Goal: Task Accomplishment & Management: Complete application form

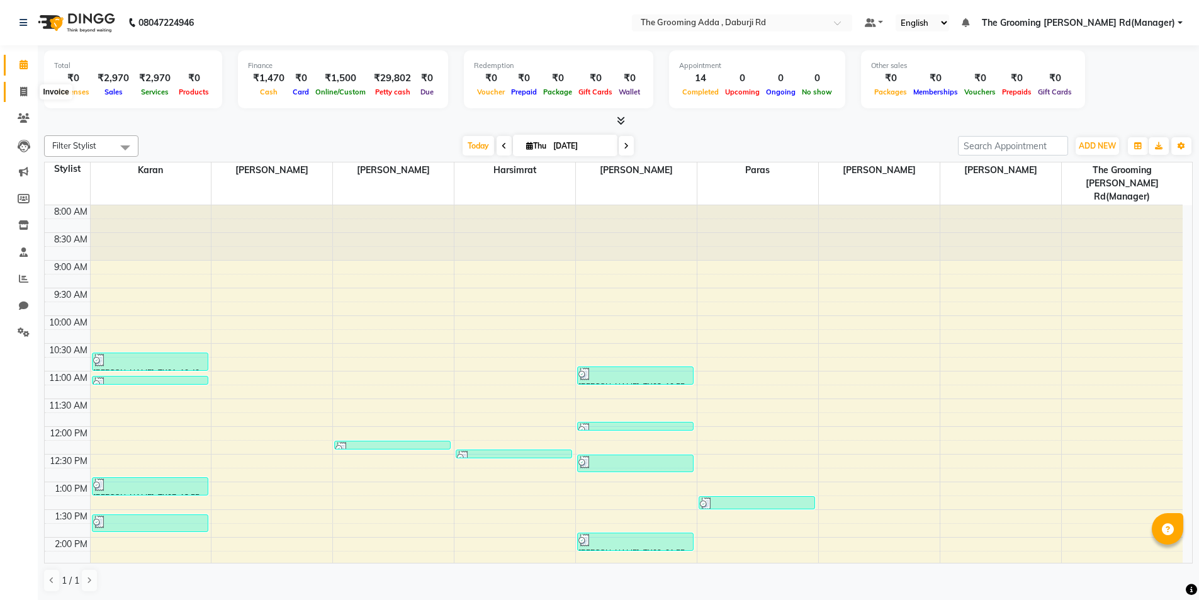
click at [18, 90] on span at bounding box center [24, 92] width 22 height 14
select select "service"
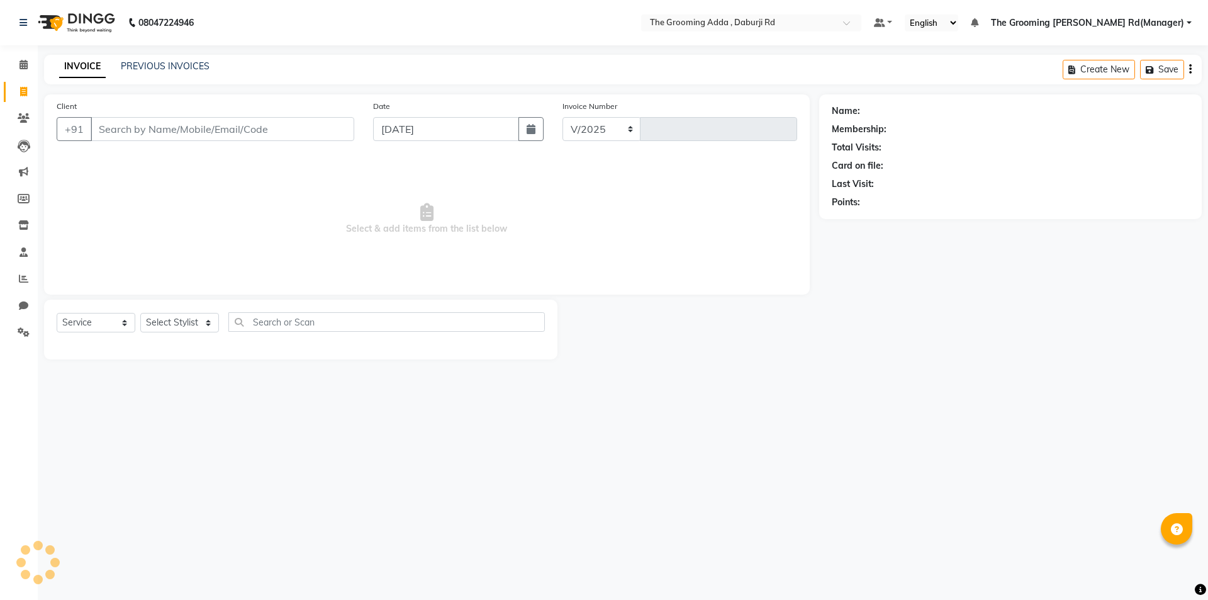
select select "8001"
type input "1912"
click at [158, 75] on div "INVOICE PREVIOUS INVOICES Create New Save" at bounding box center [623, 70] width 1158 height 30
click at [163, 69] on link "PREVIOUS INVOICES" at bounding box center [165, 65] width 89 height 11
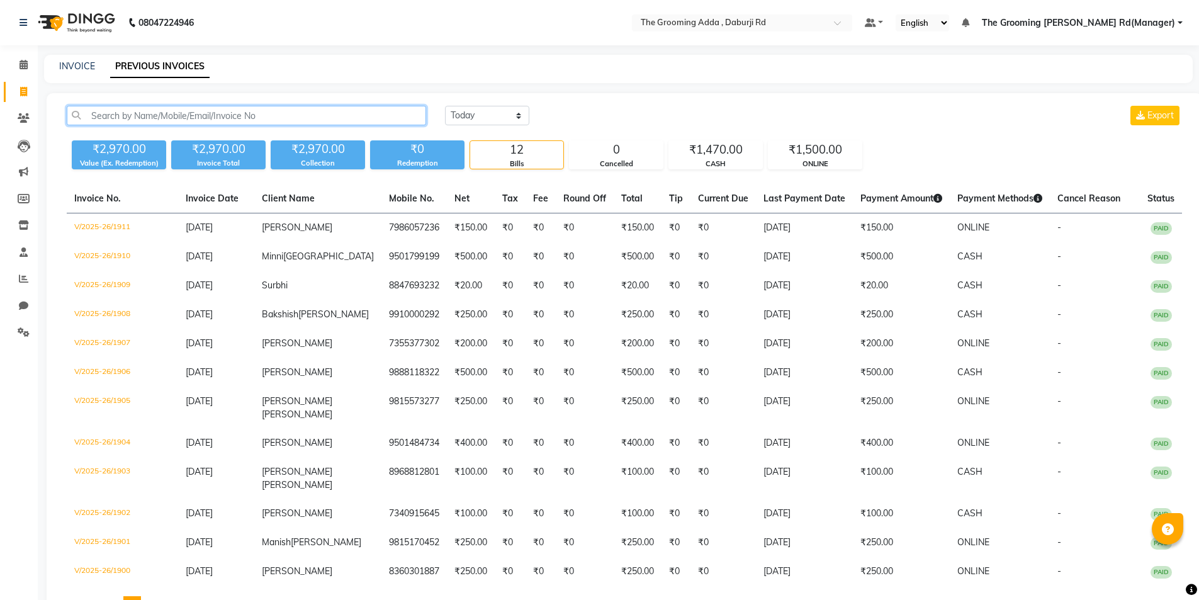
click at [115, 106] on input "text" at bounding box center [246, 116] width 359 height 20
click at [74, 60] on link "INVOICE" at bounding box center [77, 65] width 36 height 11
select select "service"
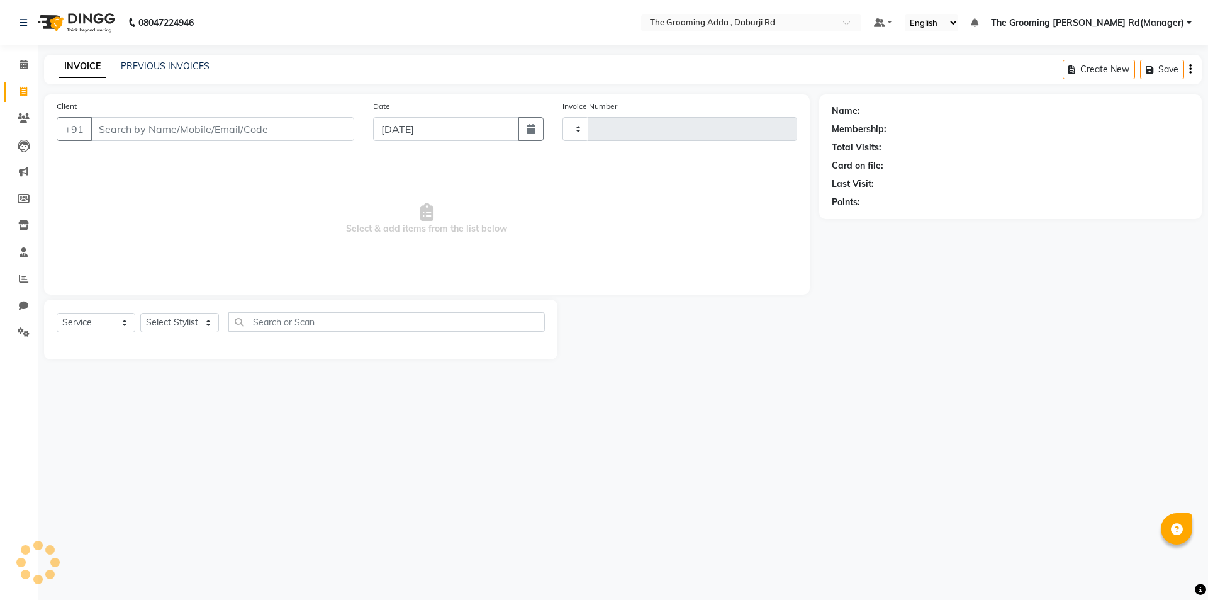
type input "1912"
select select "8001"
click at [106, 123] on input "Client" at bounding box center [223, 129] width 264 height 24
type input "9501692416"
select select "1: Object"
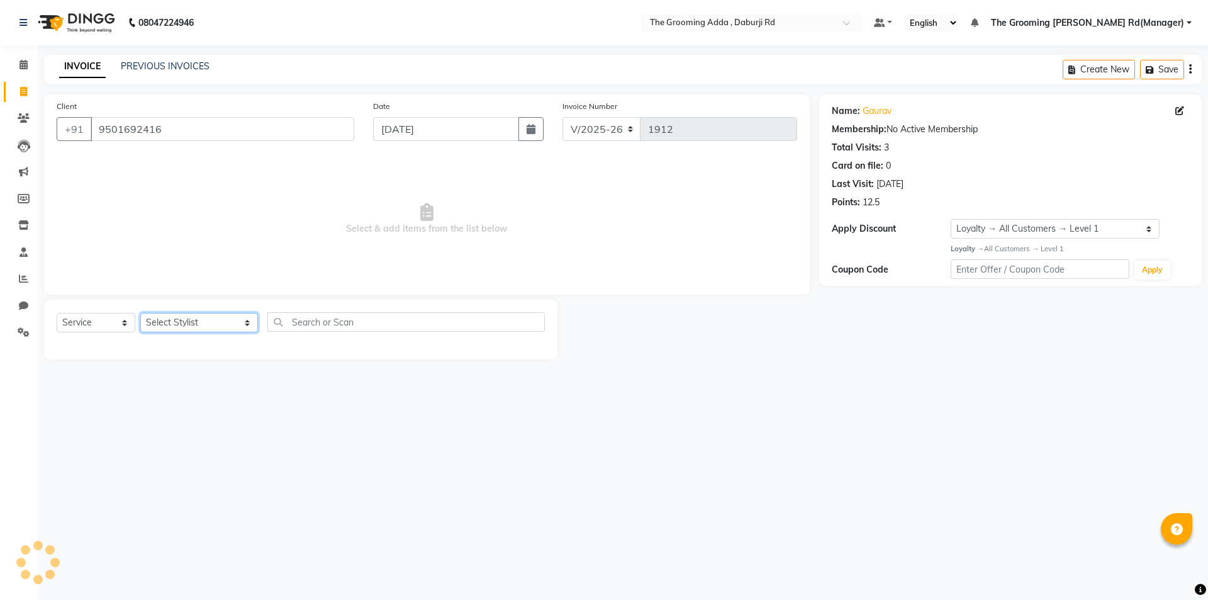
click at [192, 319] on select "Select Stylist [PERSON_NAME] [PERSON_NAME] [PERSON_NAME] [PERSON_NAME] [PERSON_…" at bounding box center [199, 323] width 118 height 20
select select "79351"
click at [140, 313] on select "Select Stylist [PERSON_NAME] [PERSON_NAME] [PERSON_NAME] [PERSON_NAME] [PERSON_…" at bounding box center [199, 323] width 118 height 20
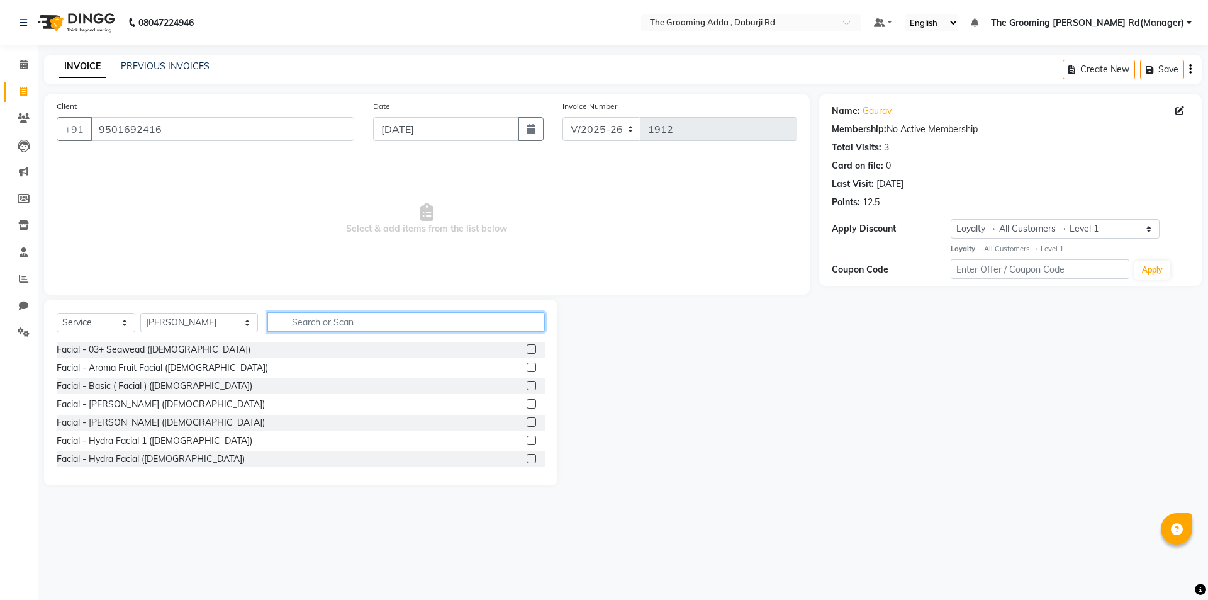
click at [281, 315] on input "text" at bounding box center [406, 322] width 278 height 20
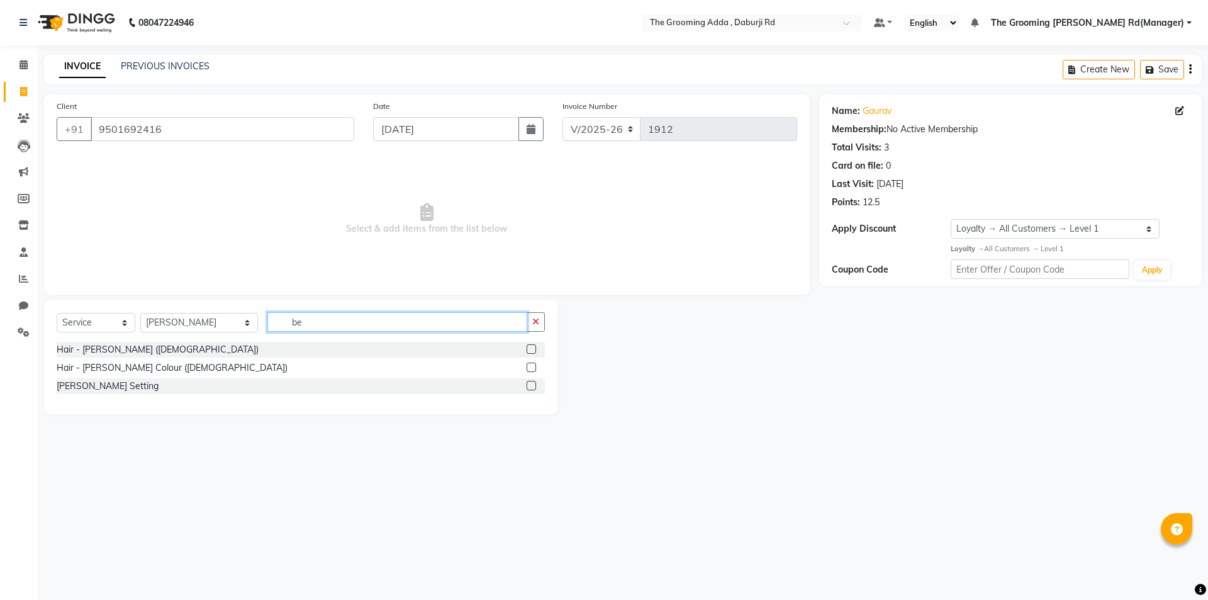
type input "be"
click at [533, 344] on div at bounding box center [536, 350] width 18 height 16
click at [531, 347] on label at bounding box center [531, 348] width 9 height 9
click at [531, 347] on input "checkbox" at bounding box center [531, 350] width 8 height 8
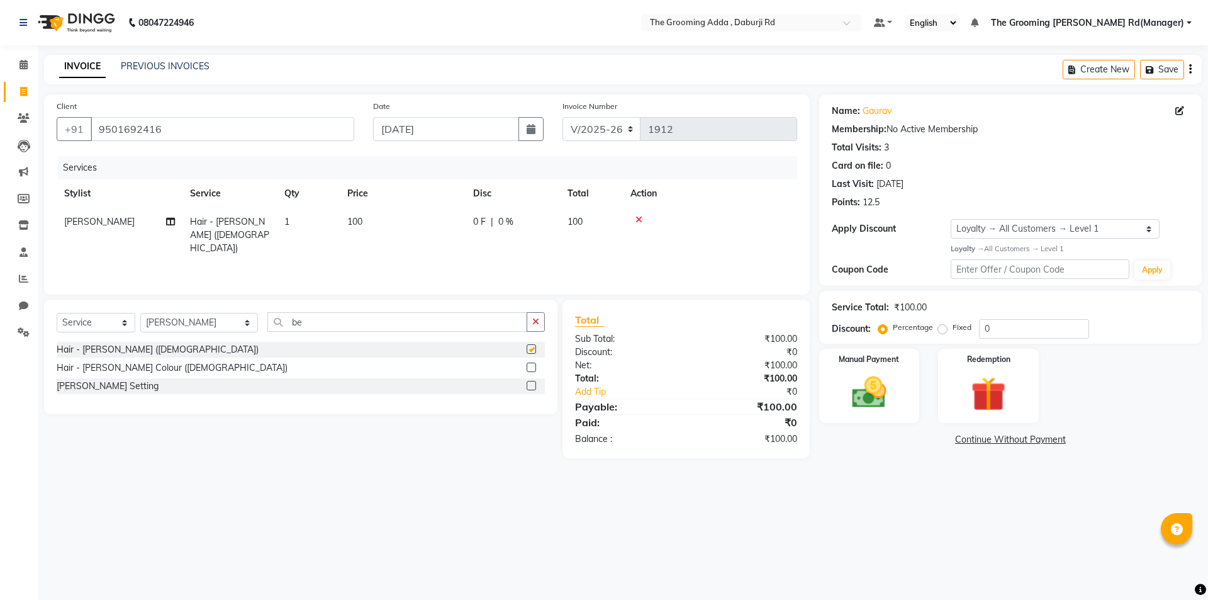
checkbox input "false"
click at [829, 391] on div "Manual Payment" at bounding box center [869, 385] width 104 height 77
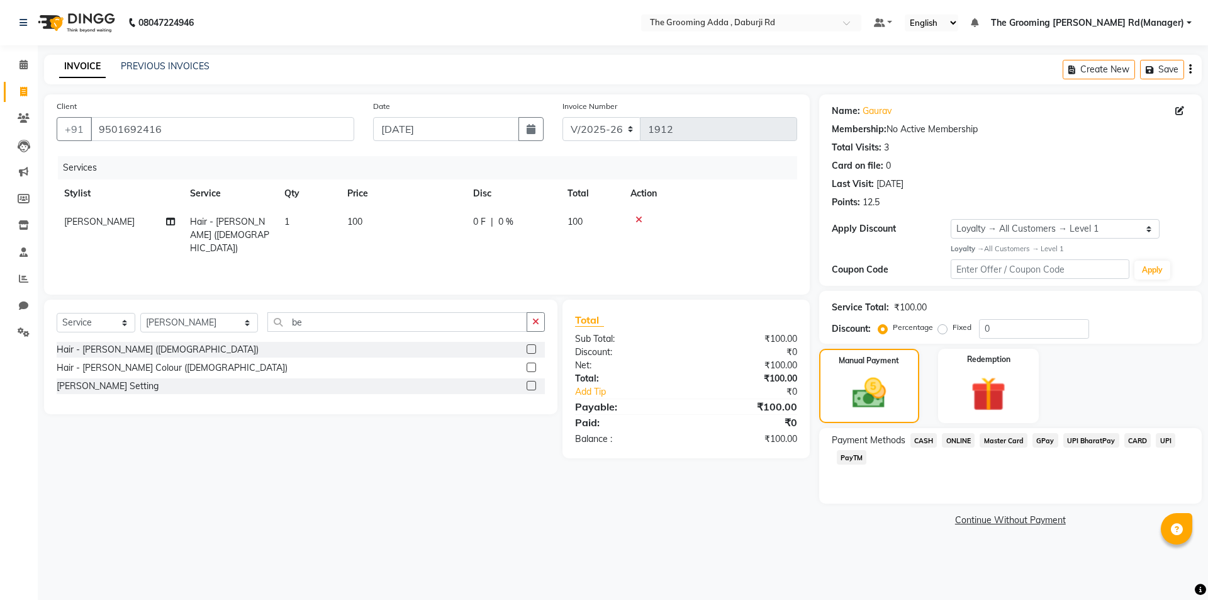
click at [959, 441] on span "ONLINE" at bounding box center [958, 440] width 33 height 14
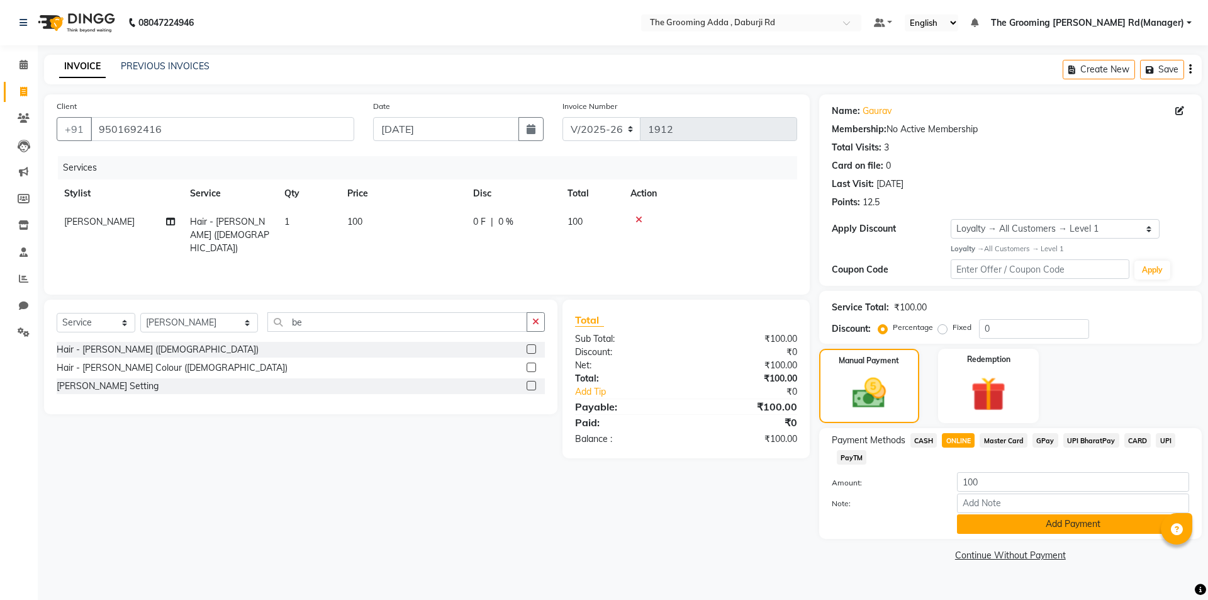
click at [976, 520] on button "Add Payment" at bounding box center [1073, 524] width 232 height 20
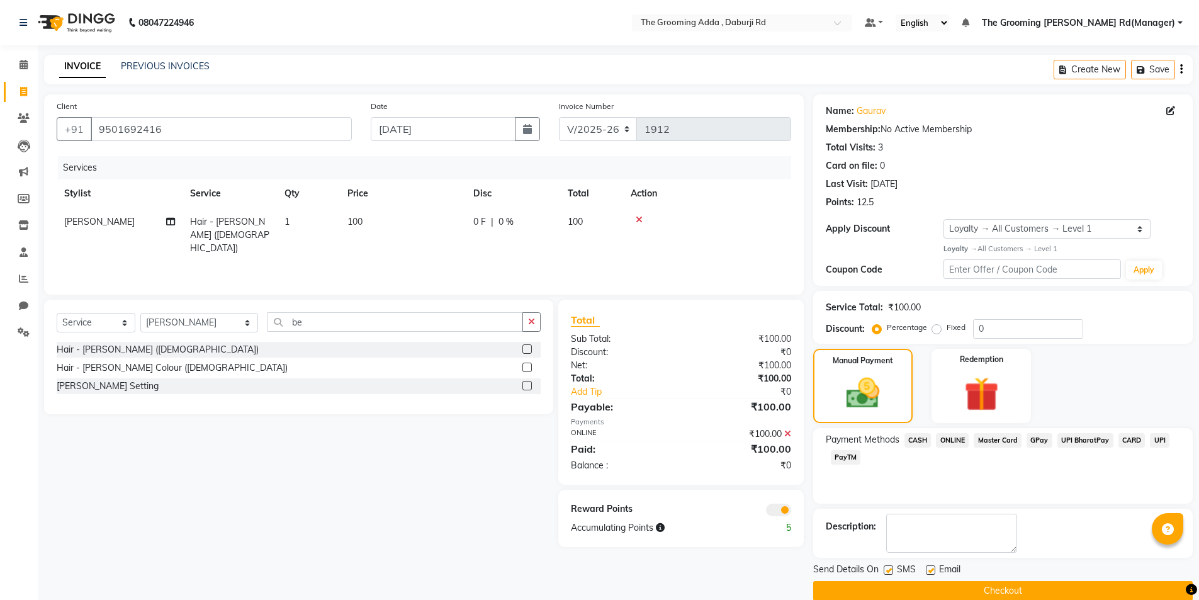
click at [928, 571] on label at bounding box center [930, 569] width 9 height 9
click at [928, 571] on input "checkbox" at bounding box center [930, 570] width 8 height 8
checkbox input "false"
click at [920, 592] on button "Checkout" at bounding box center [1003, 591] width 380 height 20
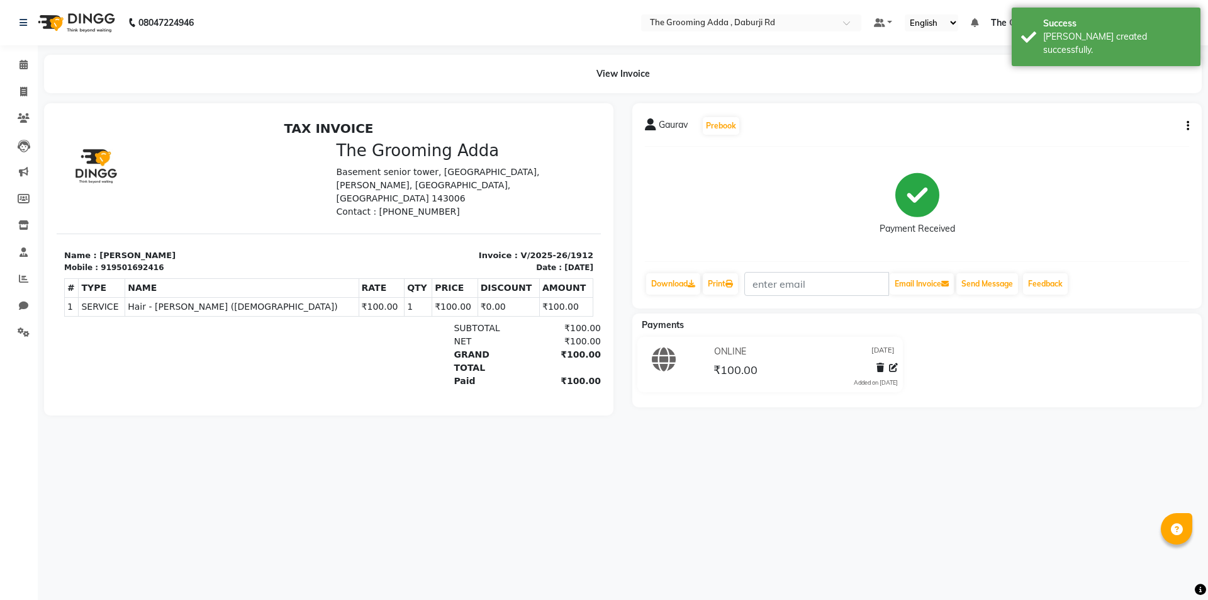
select select "service"
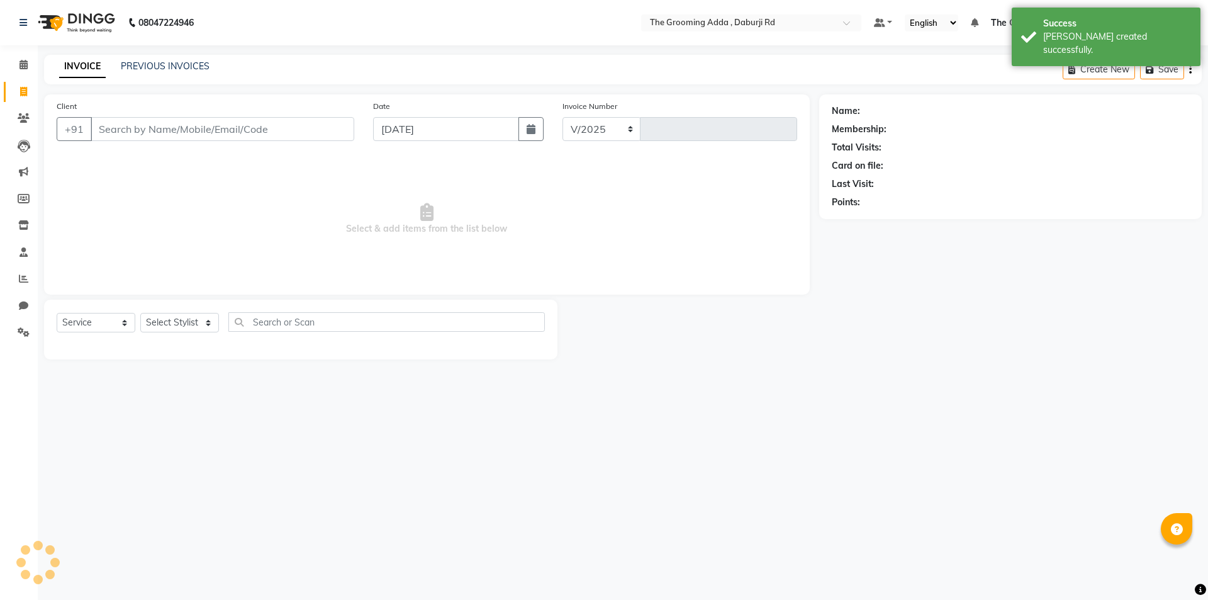
select select "8001"
type input "1913"
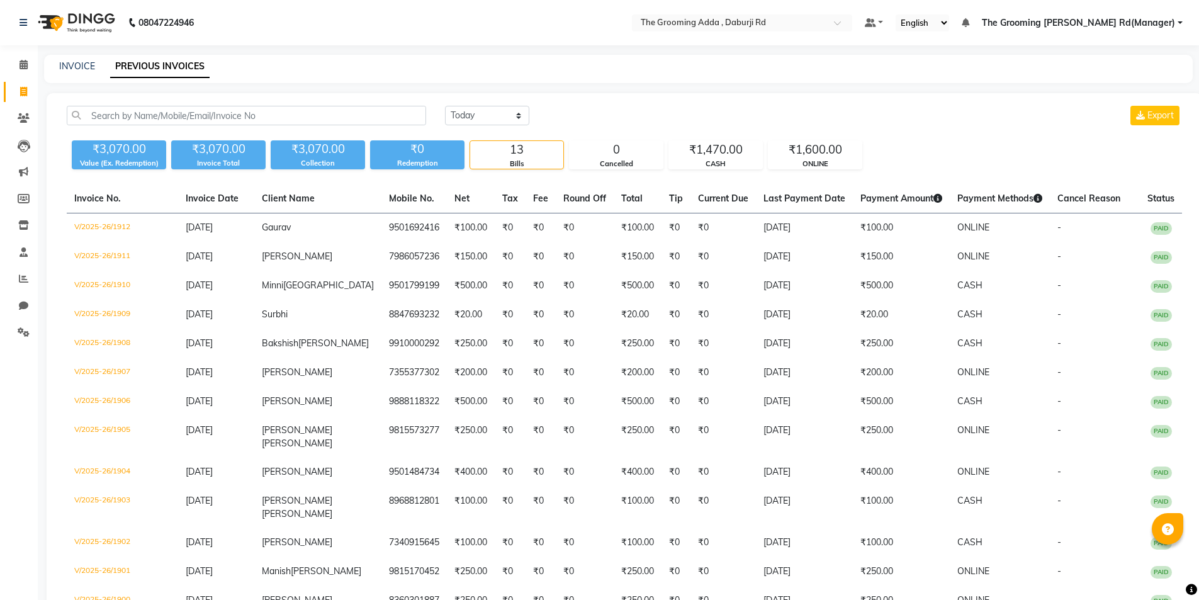
select select "service"
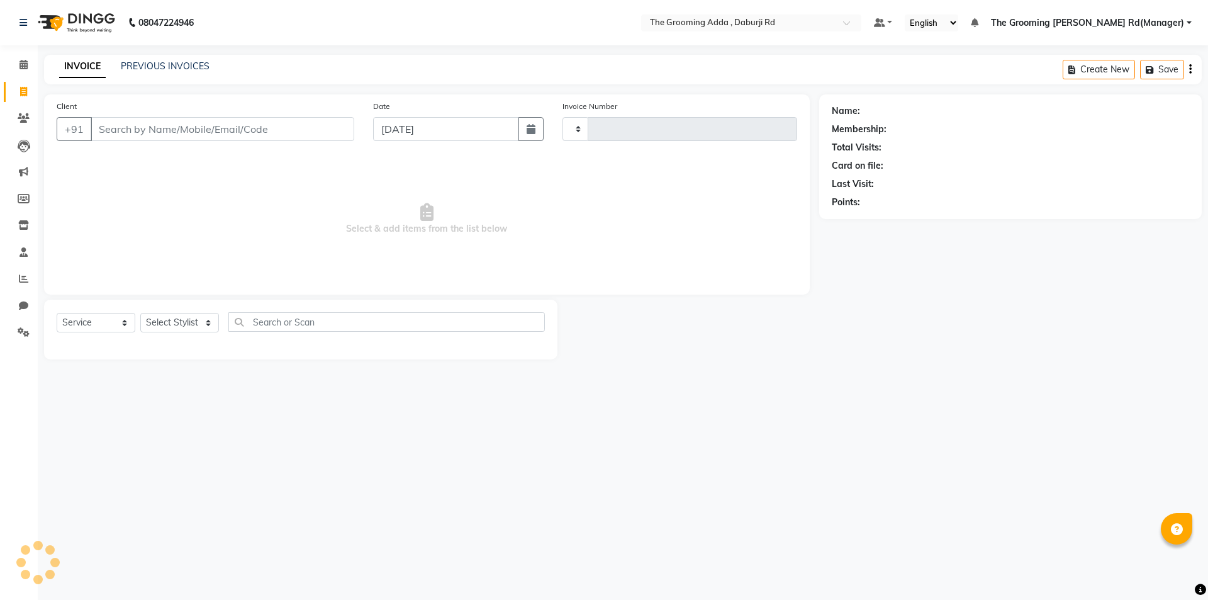
type input "1913"
select select "8001"
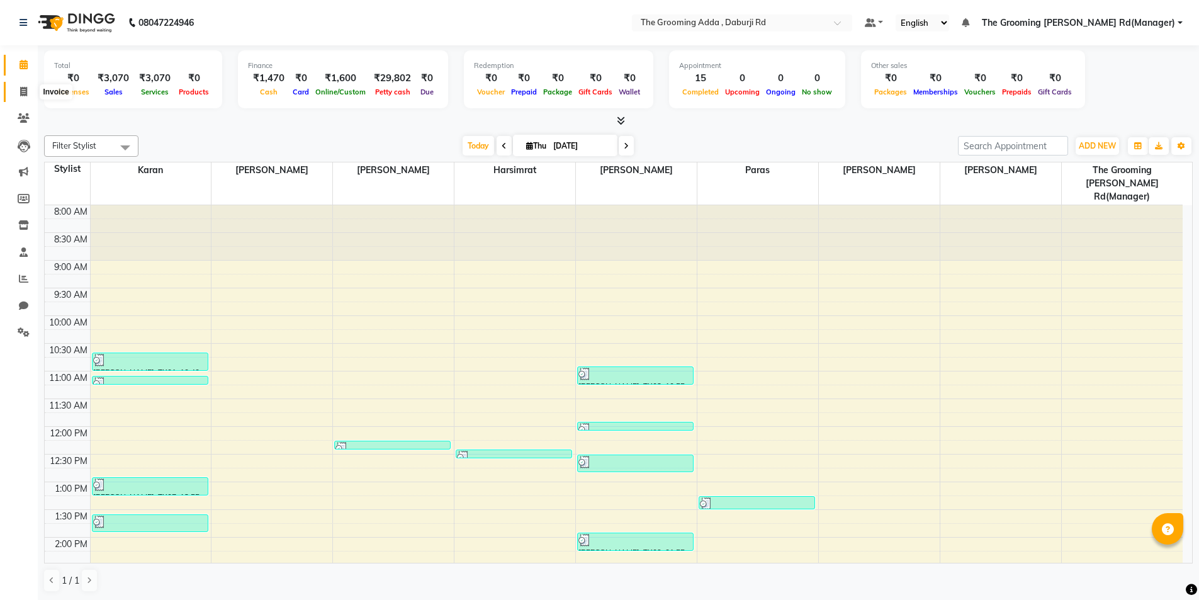
click at [16, 93] on span at bounding box center [24, 92] width 22 height 14
select select "service"
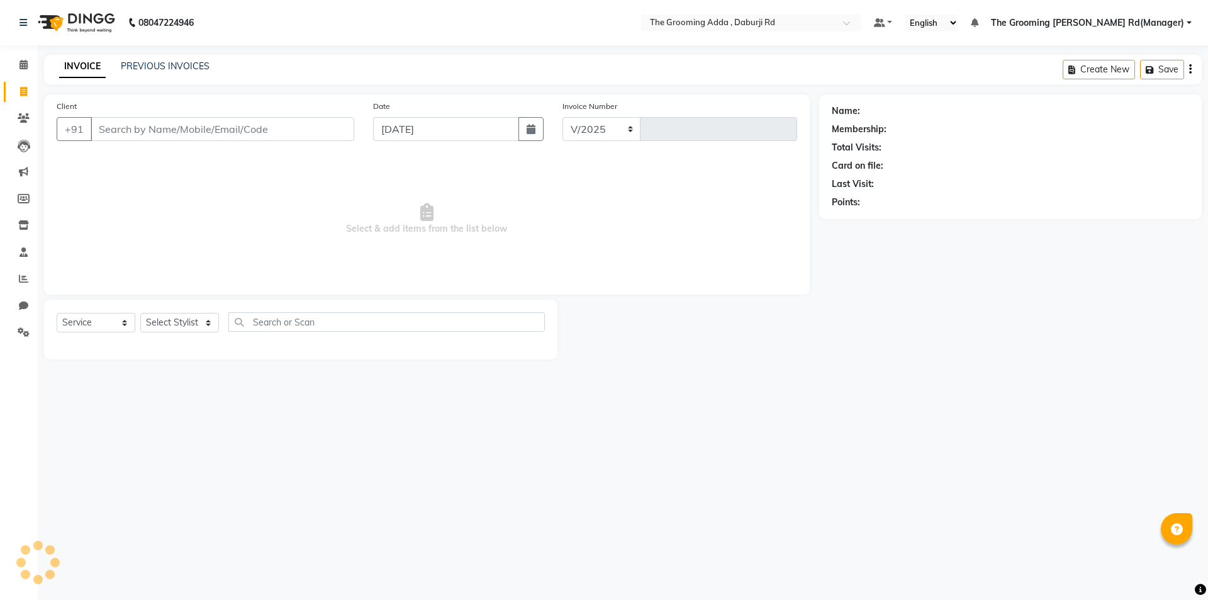
select select "8001"
type input "1913"
click at [102, 131] on input "Client" at bounding box center [223, 129] width 264 height 24
type input "9803342333"
select select "1: Object"
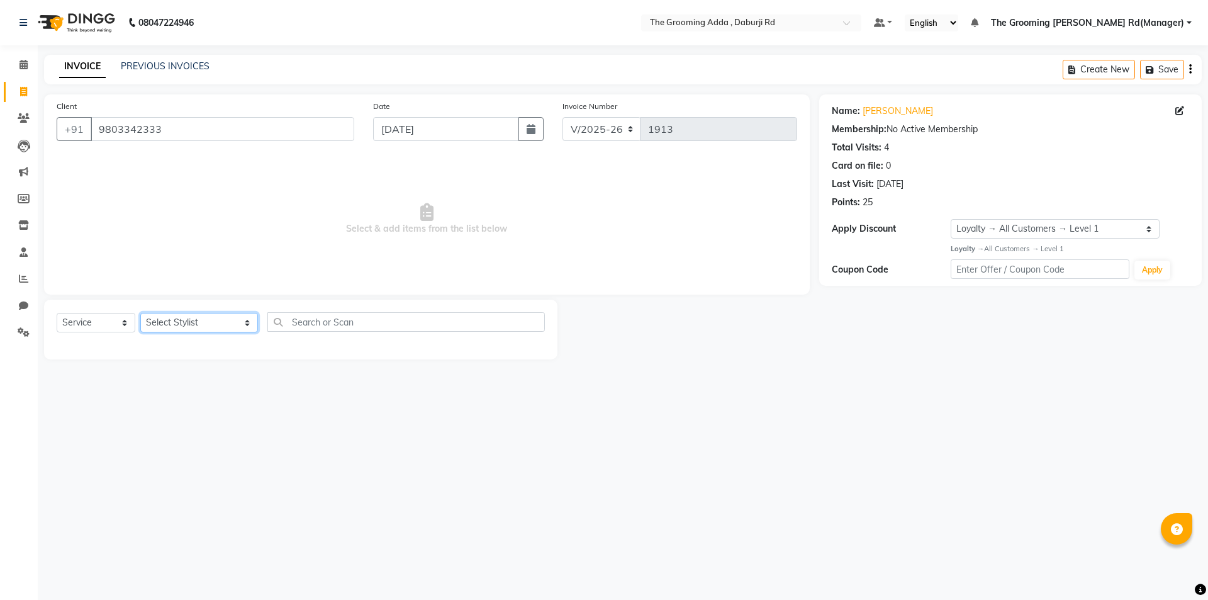
click at [194, 322] on select "Select Stylist [PERSON_NAME] [PERSON_NAME] [PERSON_NAME] [PERSON_NAME] [PERSON_…" at bounding box center [199, 323] width 118 height 20
select select "79344"
click at [140, 313] on select "Select Stylist [PERSON_NAME] [PERSON_NAME] [PERSON_NAME] [PERSON_NAME] [PERSON_…" at bounding box center [199, 323] width 118 height 20
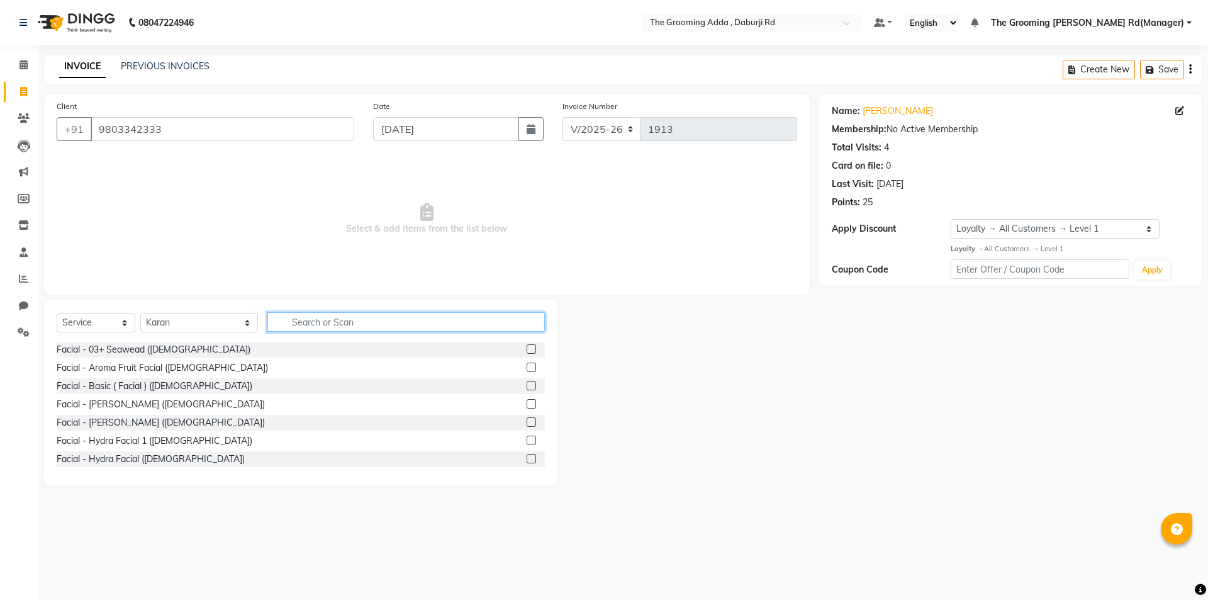
click at [316, 319] on input "text" at bounding box center [406, 322] width 278 height 20
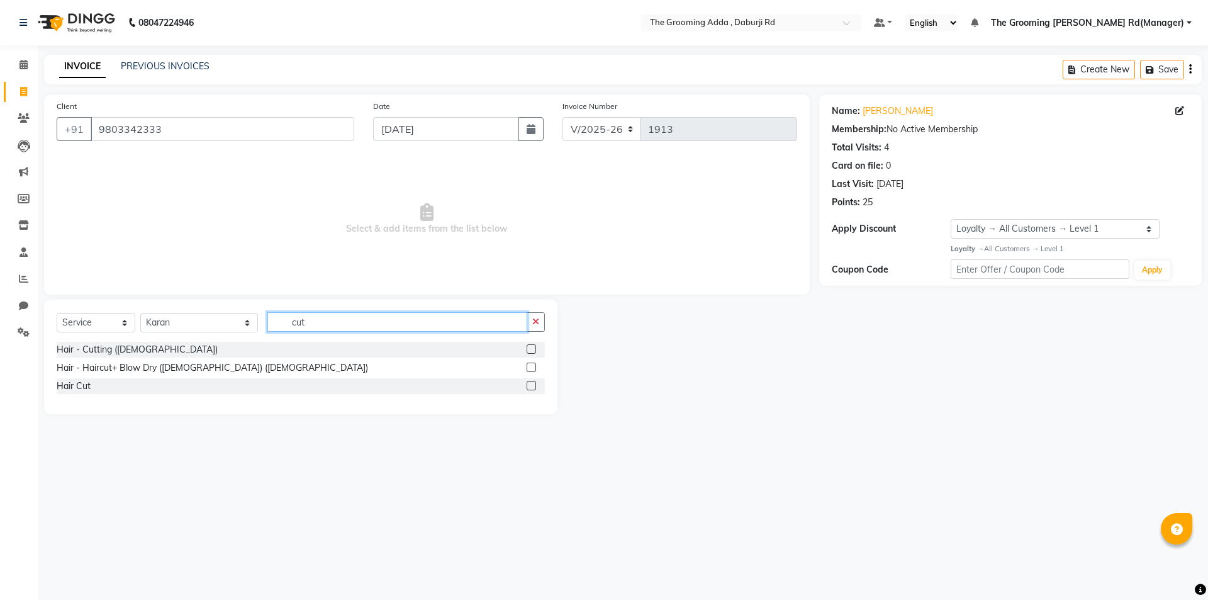
type input "cut"
click at [532, 351] on label at bounding box center [531, 348] width 9 height 9
click at [532, 351] on input "checkbox" at bounding box center [531, 350] width 8 height 8
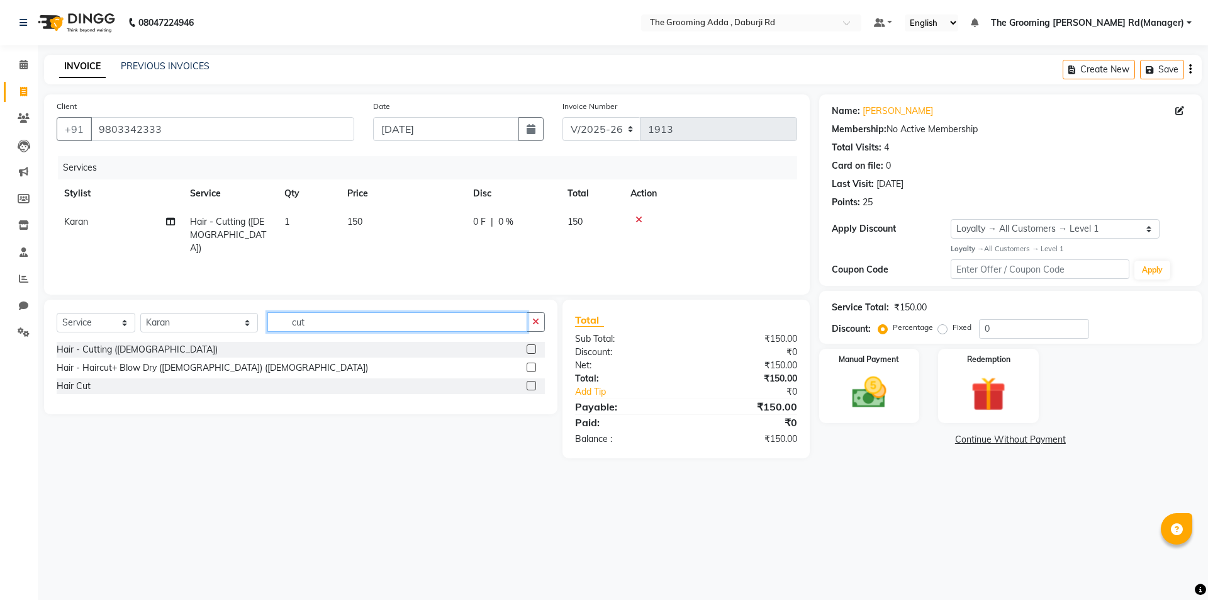
checkbox input "false"
drag, startPoint x: 410, startPoint y: 331, endPoint x: 267, endPoint y: 328, distance: 142.9
click at [267, 328] on input "cut" at bounding box center [397, 322] width 260 height 20
type input "bea"
click at [529, 348] on label at bounding box center [531, 348] width 9 height 9
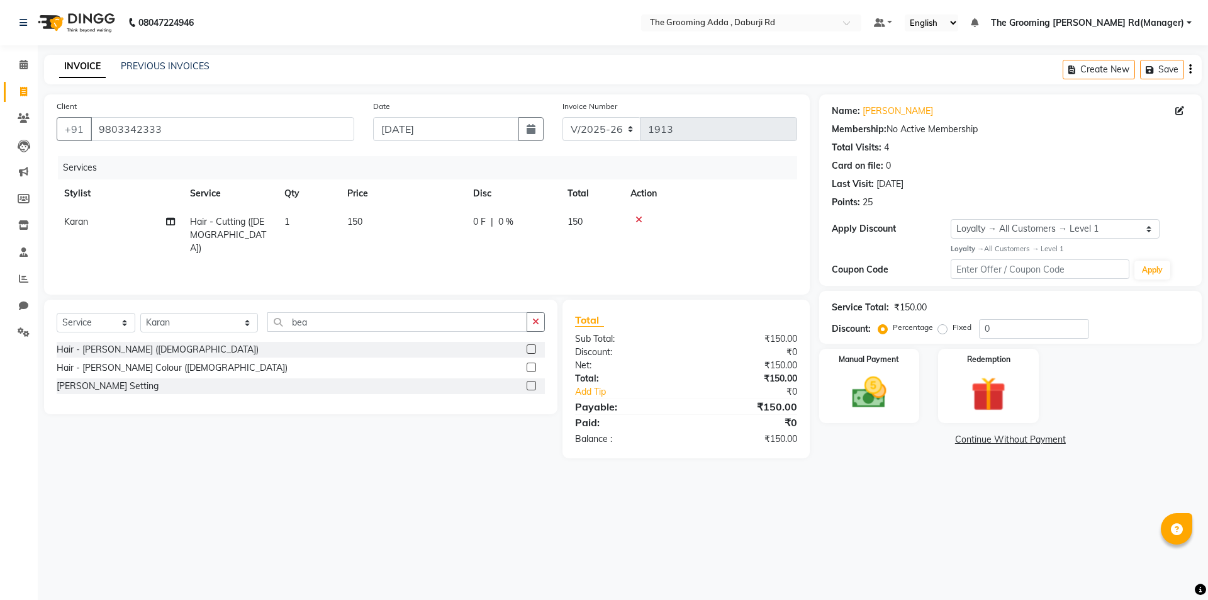
click at [529, 348] on input "checkbox" at bounding box center [531, 350] width 8 height 8
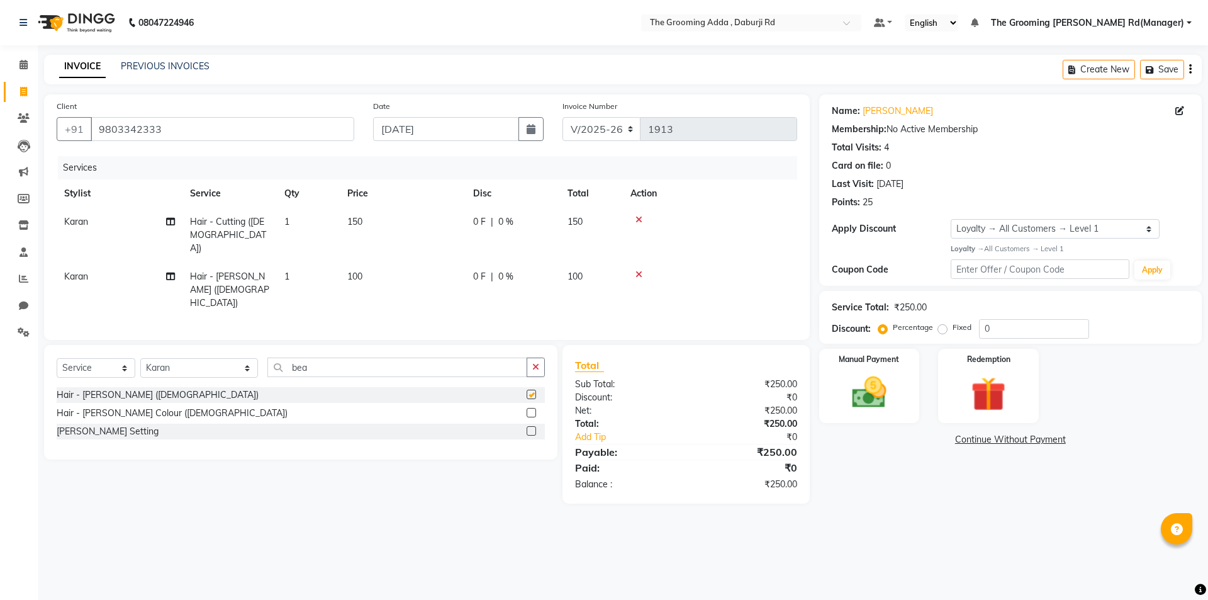
checkbox input "false"
click at [215, 358] on select "Select Stylist [PERSON_NAME] [PERSON_NAME] [PERSON_NAME] [PERSON_NAME] [PERSON_…" at bounding box center [199, 368] width 118 height 20
select select "79352"
click at [140, 358] on select "Select Stylist [PERSON_NAME] [PERSON_NAME] [PERSON_NAME] [PERSON_NAME] [PERSON_…" at bounding box center [199, 368] width 118 height 20
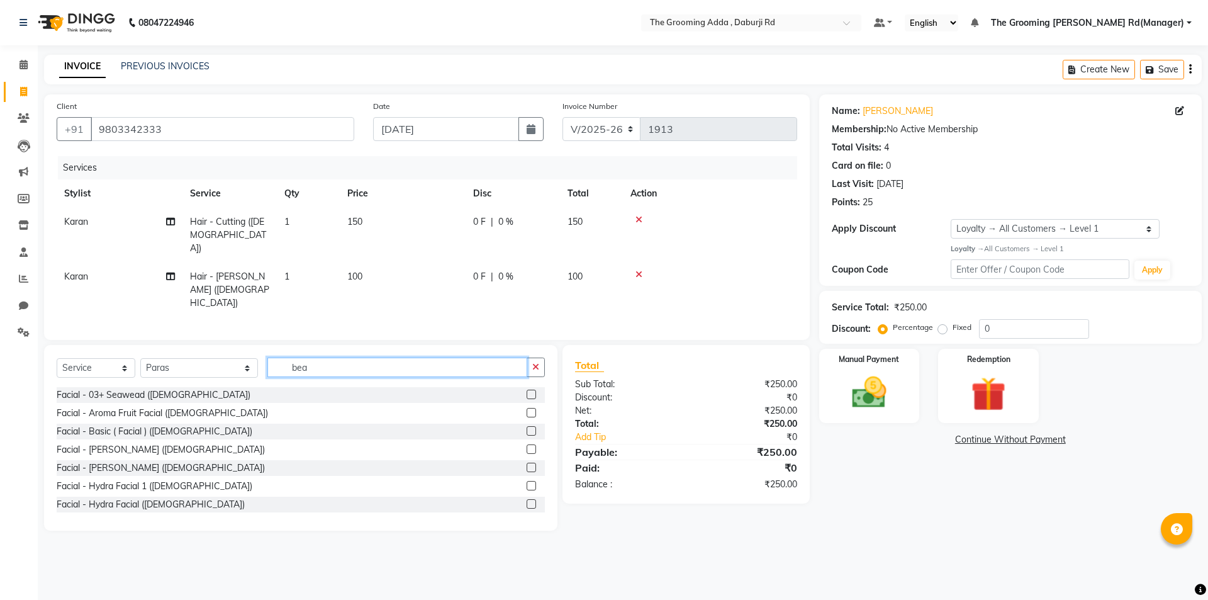
drag, startPoint x: 342, startPoint y: 340, endPoint x: 242, endPoint y: 349, distance: 99.9
click at [242, 357] on div "Select Service Product Membership Package Voucher Prepaid Gift Card Select Styl…" at bounding box center [301, 372] width 488 height 30
type input "head"
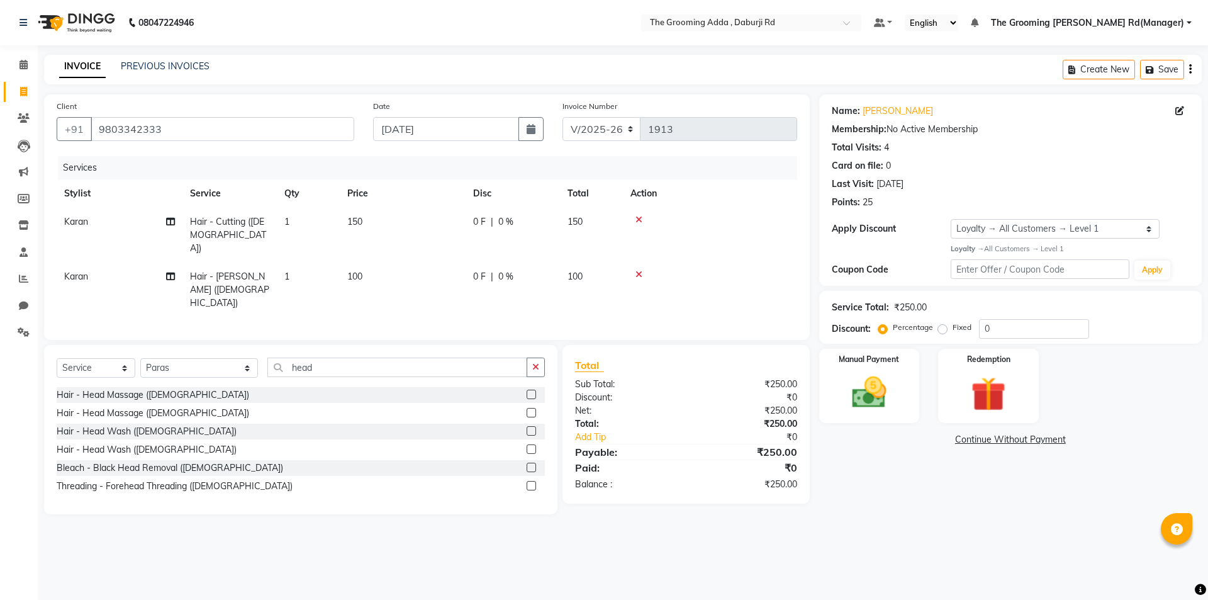
click at [531, 390] on label at bounding box center [531, 394] width 9 height 9
click at [531, 391] on input "checkbox" at bounding box center [531, 395] width 8 height 8
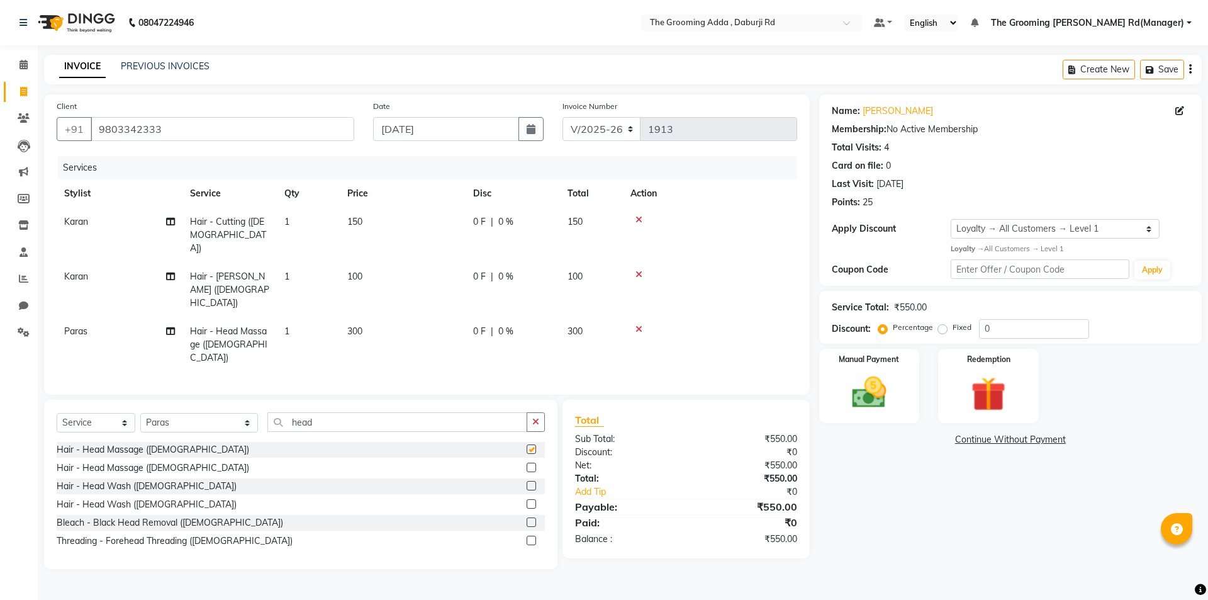
checkbox input "false"
click at [368, 317] on td "300" at bounding box center [403, 344] width 126 height 55
select select "79352"
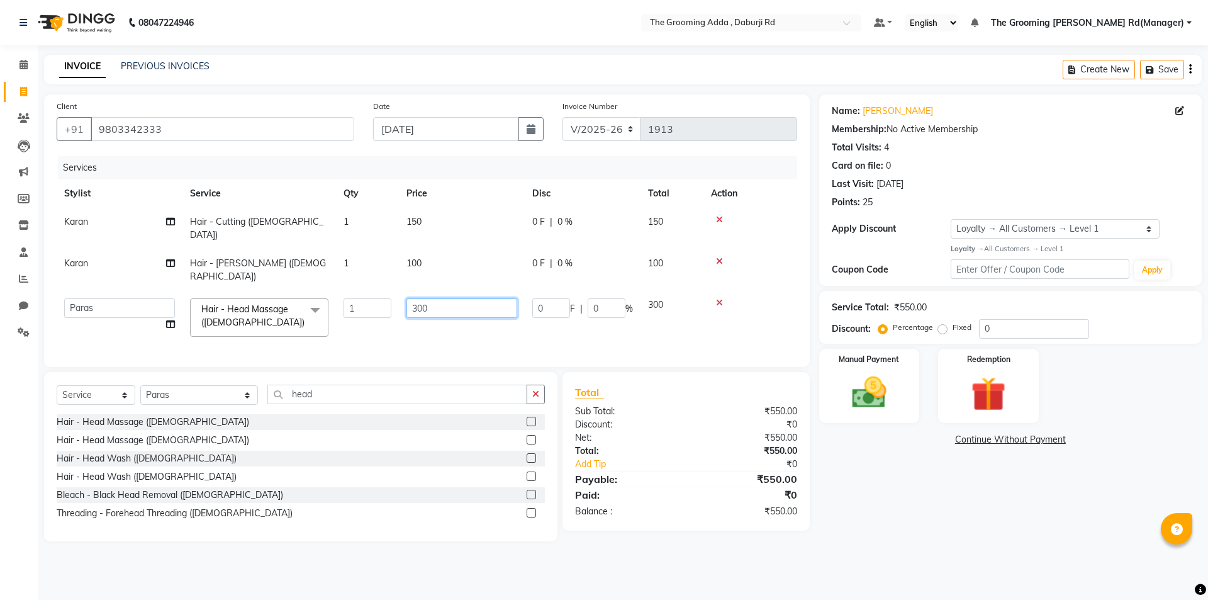
click at [388, 291] on tr "[PERSON_NAME] [PERSON_NAME] [PERSON_NAME] [PERSON_NAME] [PERSON_NAME] [PERSON_N…" at bounding box center [427, 317] width 741 height 53
type input "250"
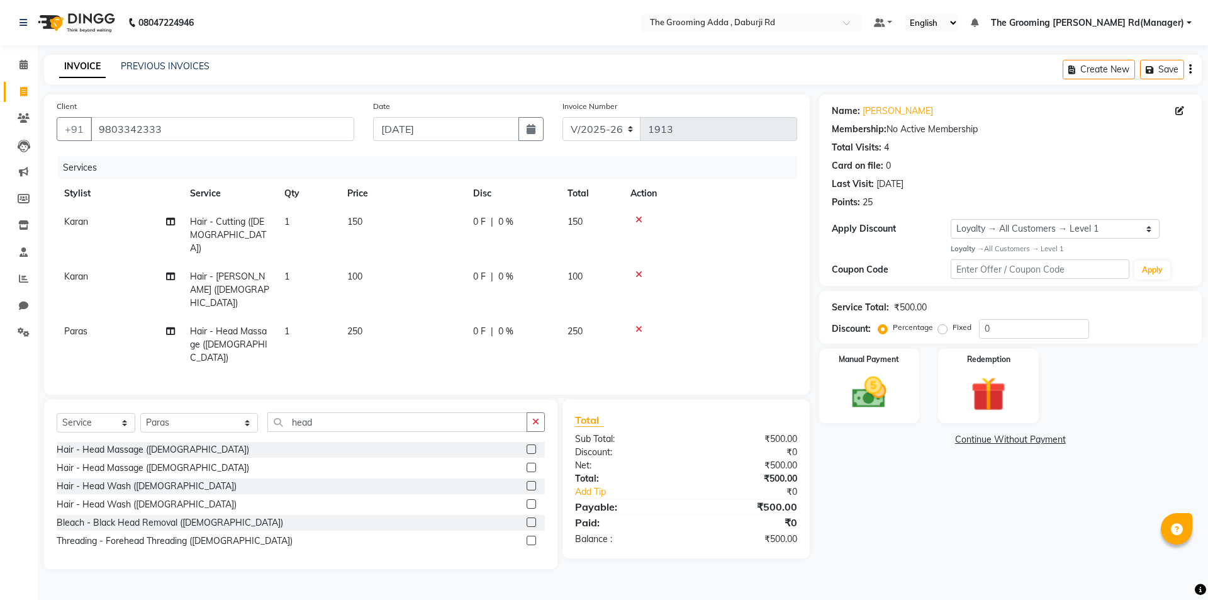
click at [915, 476] on div "Name: [PERSON_NAME] Membership: No Active Membership Total Visits: 4 Card on fi…" at bounding box center [1015, 331] width 392 height 475
click at [853, 386] on img at bounding box center [869, 393] width 59 height 42
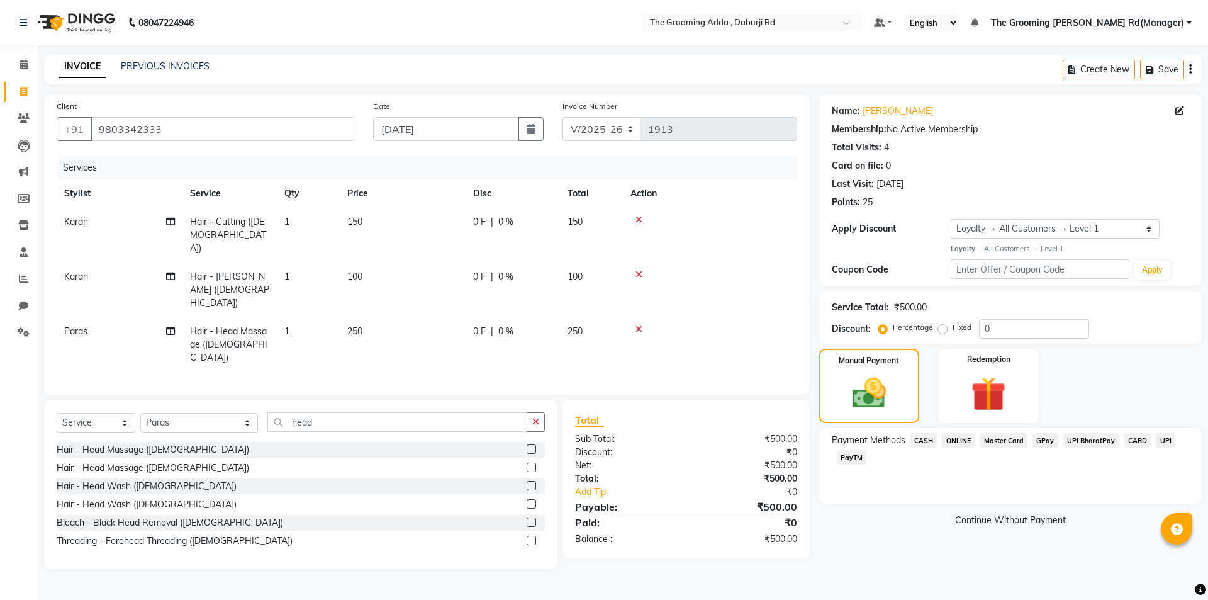
click at [962, 427] on div "Name: [PERSON_NAME] Membership: No Active Membership Total Visits: 4 Card on fi…" at bounding box center [1015, 331] width 392 height 475
click at [956, 438] on span "ONLINE" at bounding box center [958, 440] width 33 height 14
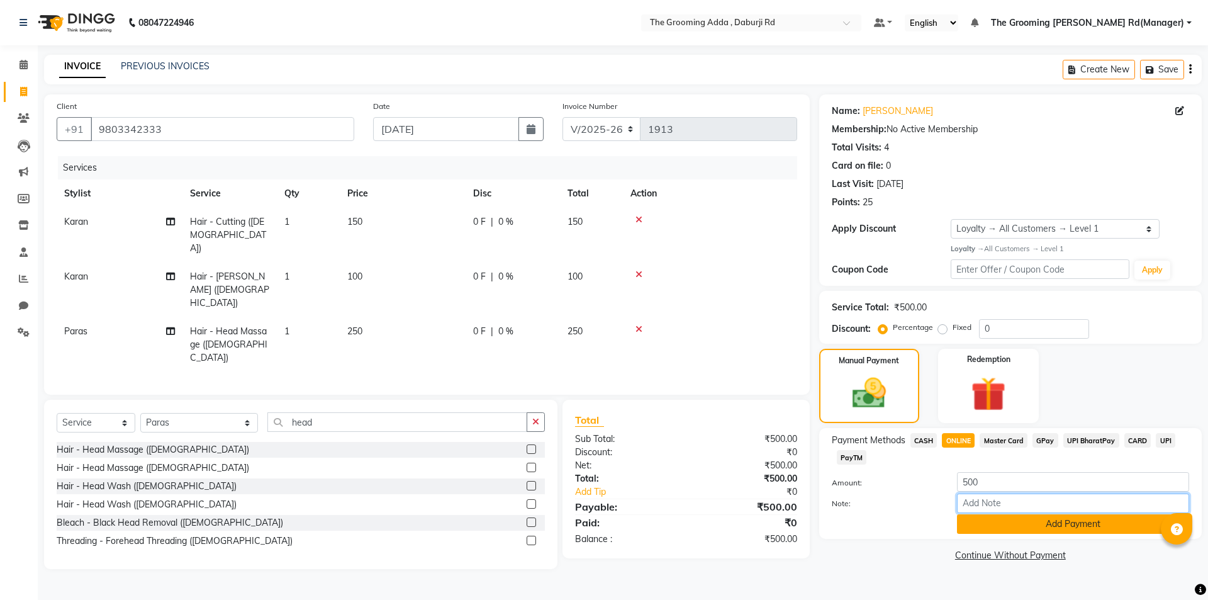
click at [986, 513] on div "Note:" at bounding box center [1011, 503] width 376 height 21
click at [981, 519] on button "Add Payment" at bounding box center [1073, 524] width 232 height 20
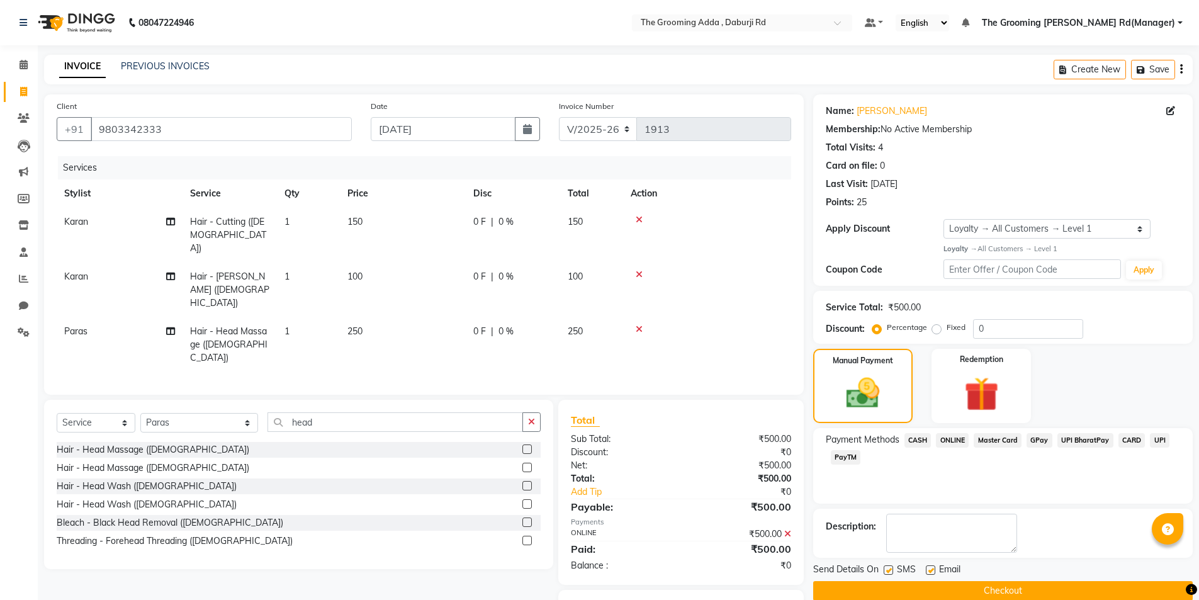
click at [933, 567] on label at bounding box center [930, 569] width 9 height 9
click at [933, 567] on input "checkbox" at bounding box center [930, 570] width 8 height 8
checkbox input "false"
click at [923, 590] on button "Checkout" at bounding box center [1003, 591] width 380 height 20
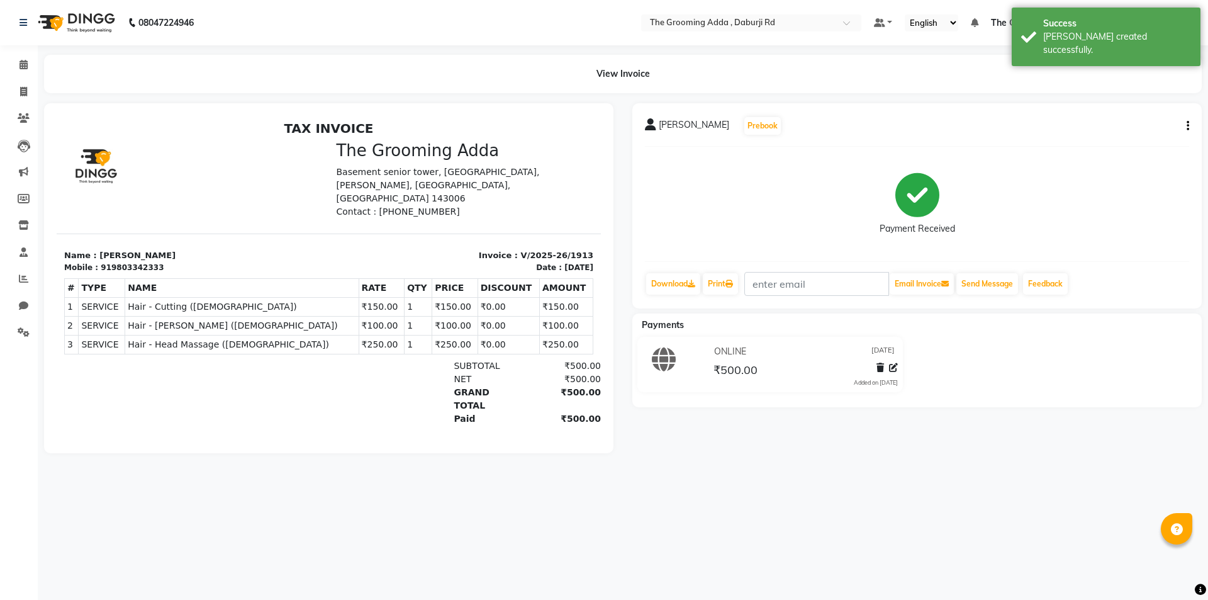
select select "service"
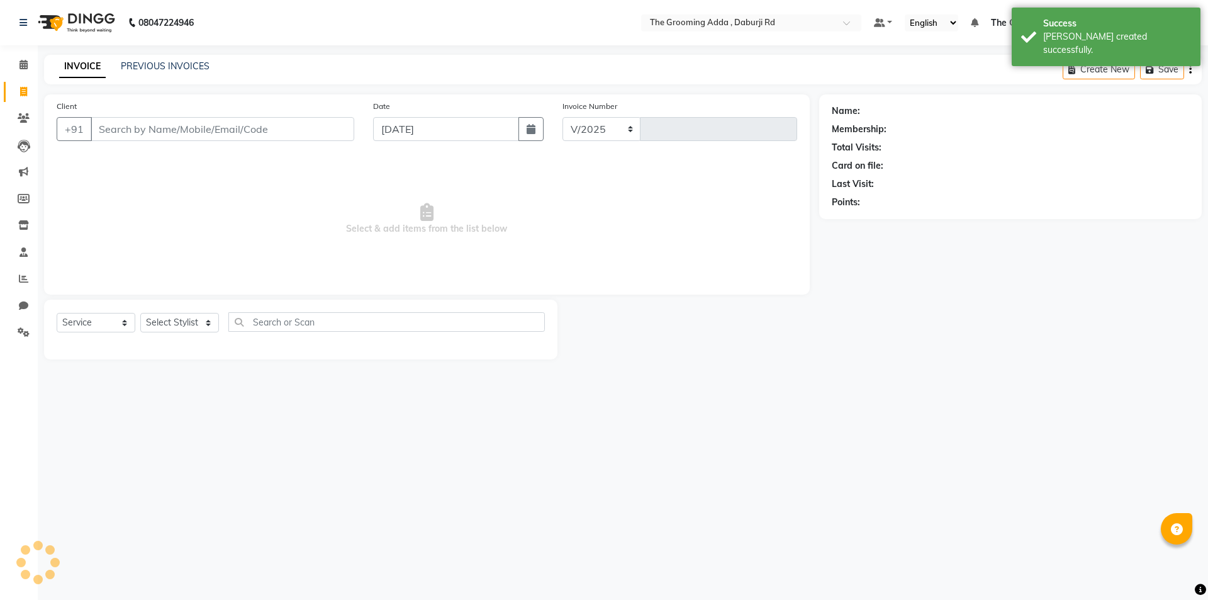
select select "8001"
type input "1914"
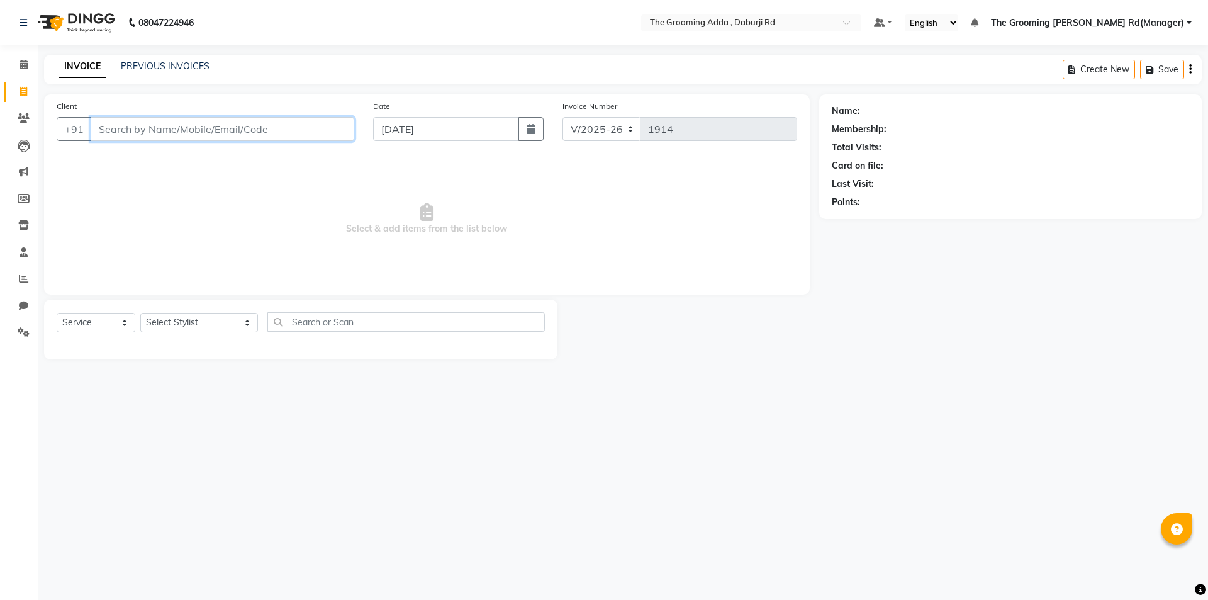
click at [135, 127] on input "Client" at bounding box center [223, 129] width 264 height 24
paste input "7009271661"
type input "7009271661"
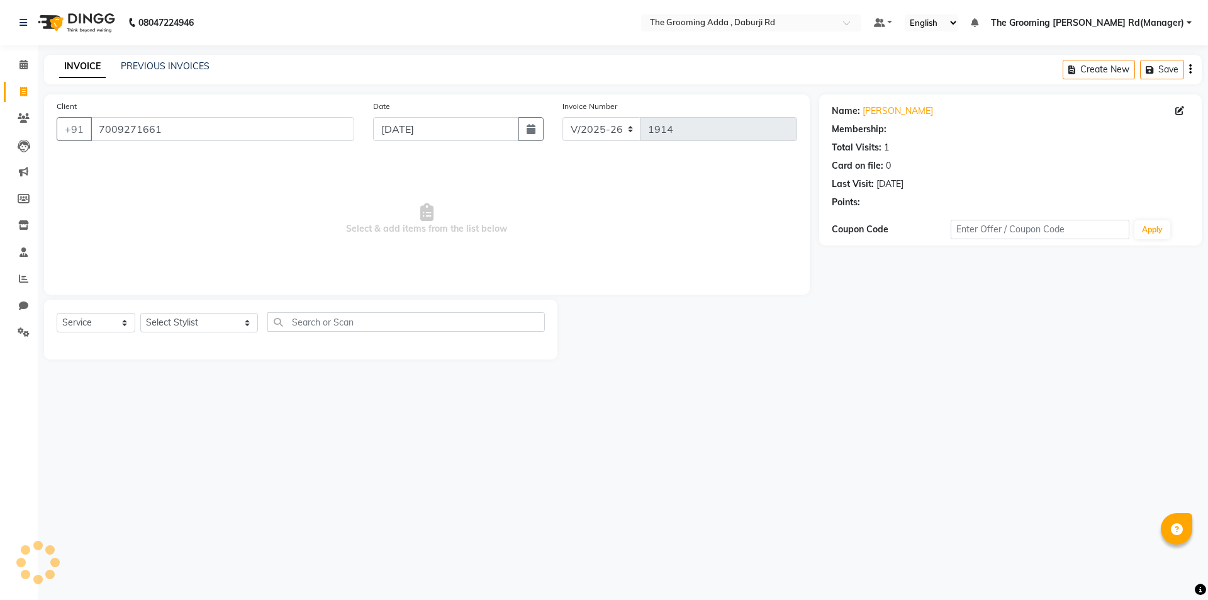
select select "1: Object"
click at [169, 320] on select "Select Stylist [PERSON_NAME] [PERSON_NAME] [PERSON_NAME] [PERSON_NAME] [PERSON_…" at bounding box center [199, 323] width 118 height 20
select select "79350"
click at [140, 313] on select "Select Stylist [PERSON_NAME] [PERSON_NAME] [PERSON_NAME] [PERSON_NAME] [PERSON_…" at bounding box center [199, 323] width 118 height 20
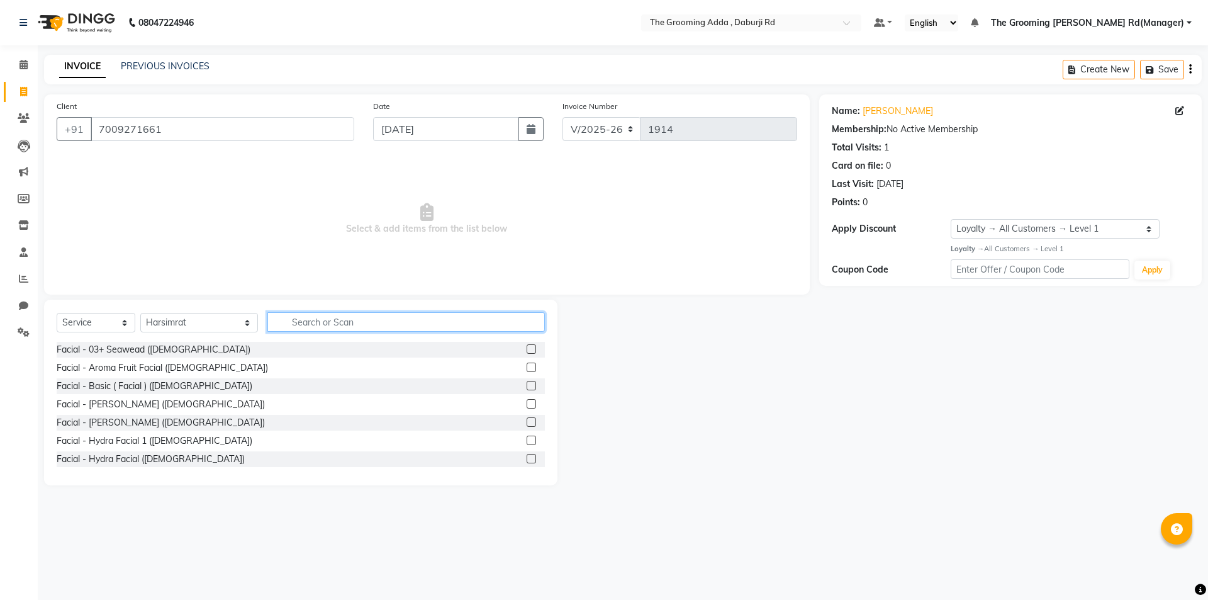
click at [322, 322] on input "text" at bounding box center [406, 322] width 278 height 20
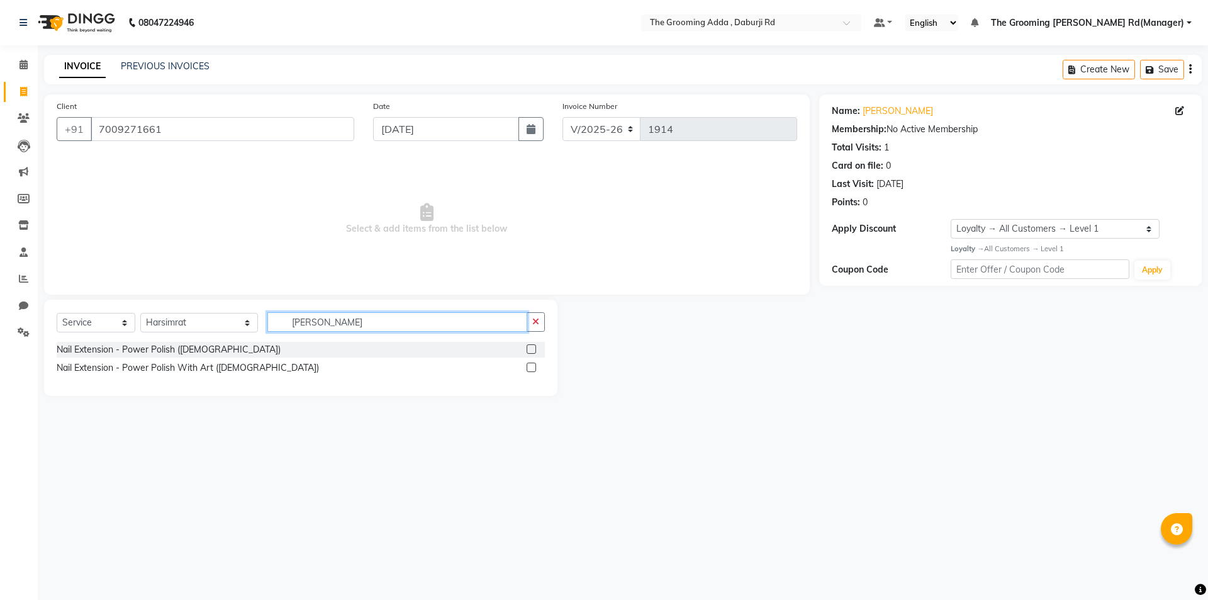
type input "[PERSON_NAME]"
click at [529, 370] on label at bounding box center [531, 367] width 9 height 9
click at [529, 370] on input "checkbox" at bounding box center [531, 368] width 8 height 8
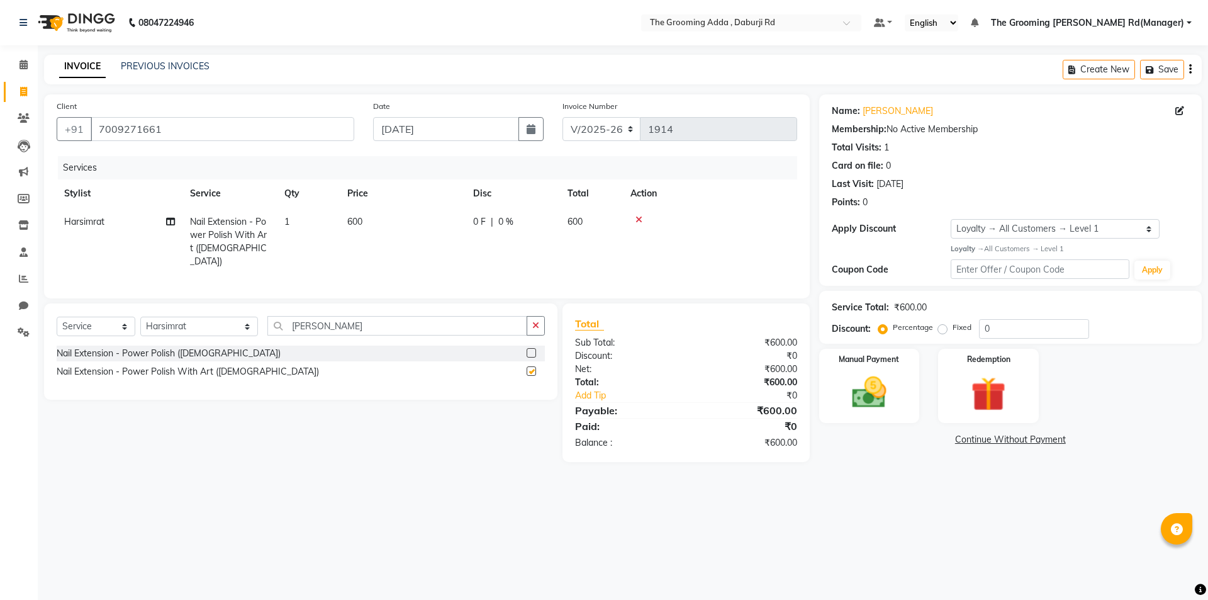
checkbox input "false"
click at [862, 395] on img at bounding box center [869, 393] width 59 height 42
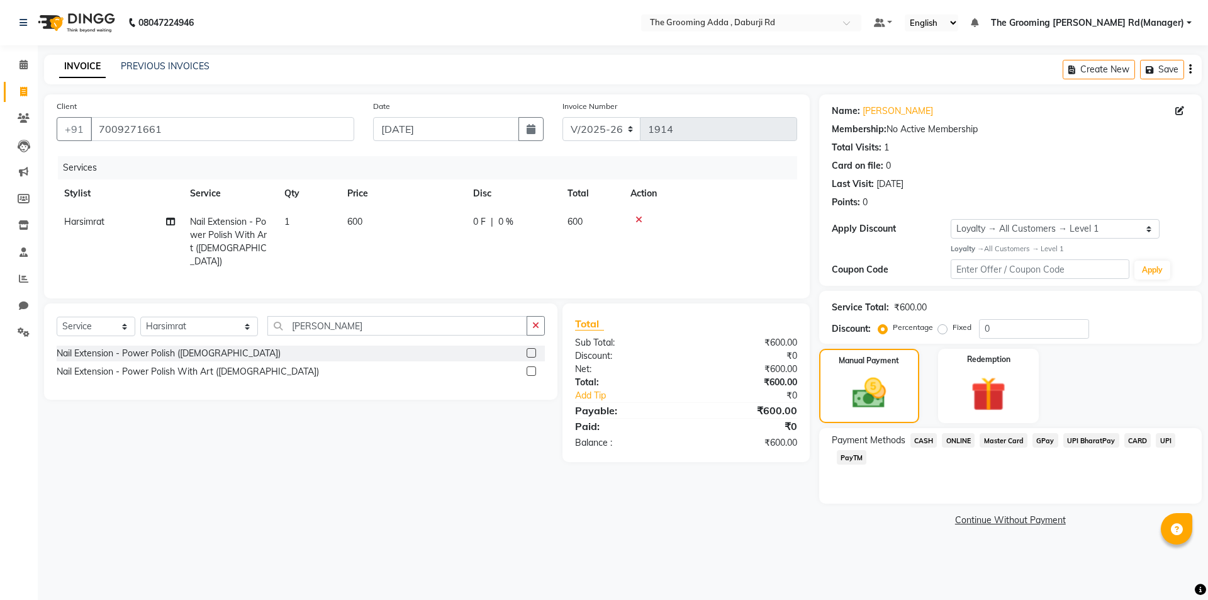
click at [962, 441] on span "ONLINE" at bounding box center [958, 440] width 33 height 14
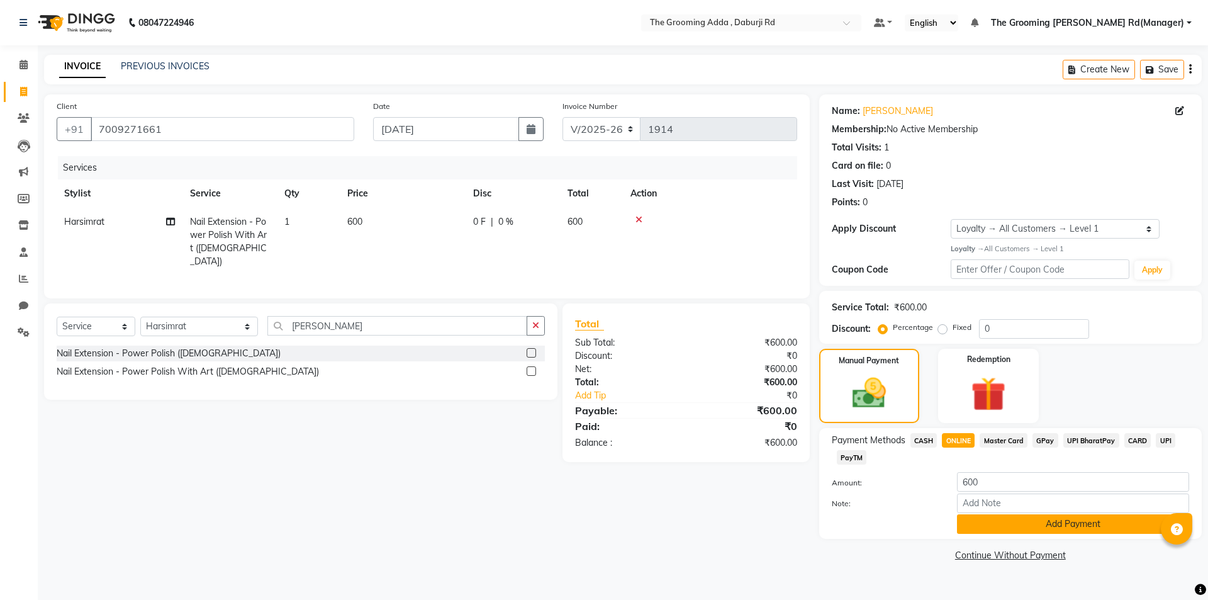
click at [981, 523] on button "Add Payment" at bounding box center [1073, 524] width 232 height 20
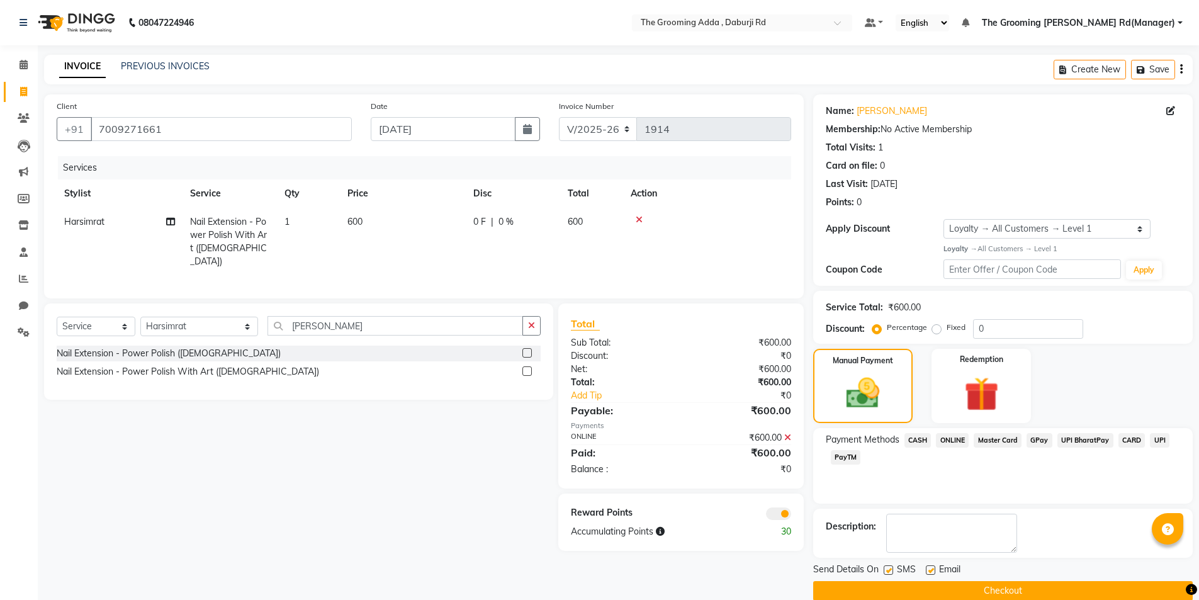
click at [928, 573] on label at bounding box center [930, 569] width 9 height 9
click at [928, 573] on input "checkbox" at bounding box center [930, 570] width 8 height 8
checkbox input "false"
click at [911, 581] on button "Checkout" at bounding box center [1003, 591] width 380 height 20
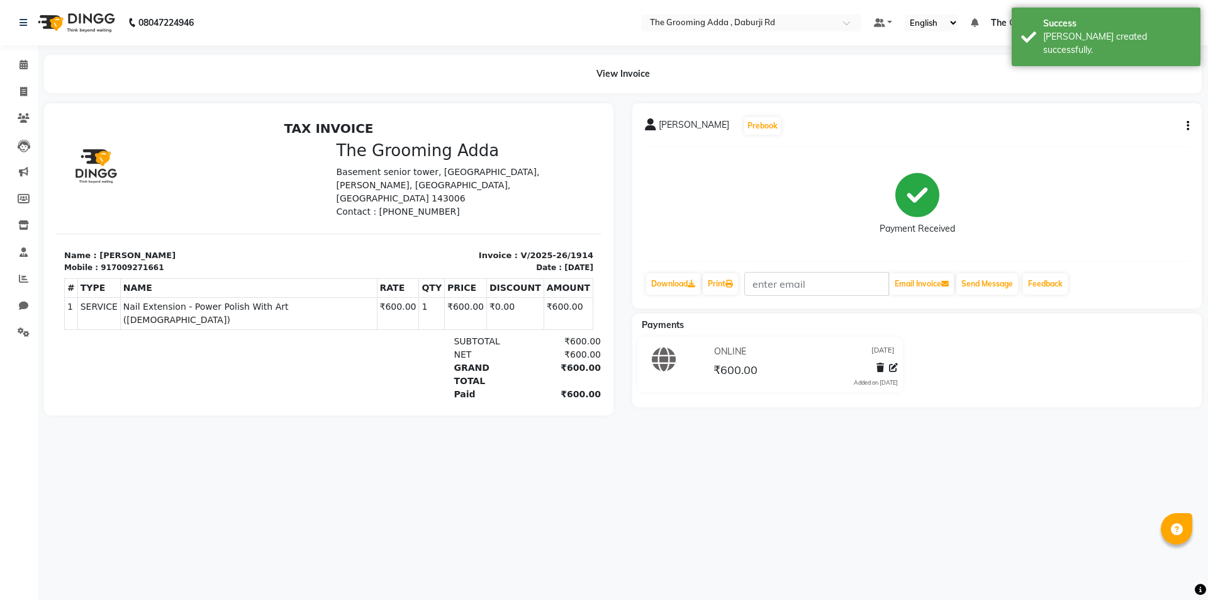
select select "service"
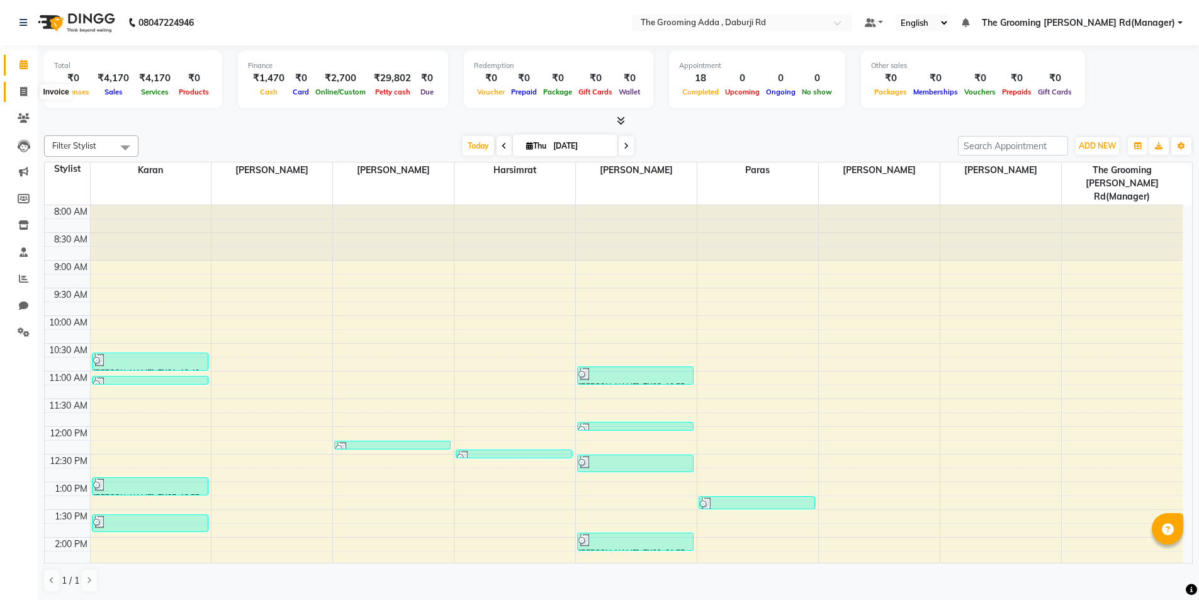
drag, startPoint x: 22, startPoint y: 96, endPoint x: 45, endPoint y: 97, distance: 22.7
click at [23, 96] on icon at bounding box center [23, 91] width 7 height 9
select select "service"
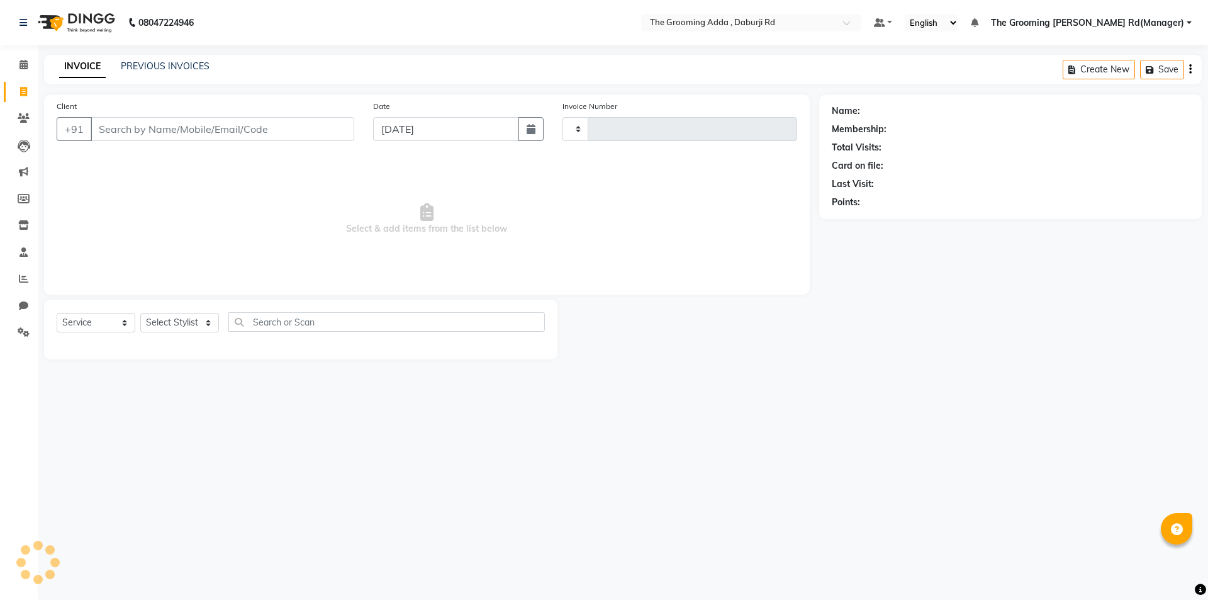
type input "1915"
select select "8001"
click at [138, 123] on input "Client" at bounding box center [223, 129] width 264 height 24
type input "9115455779"
click at [324, 129] on span "Add Client" at bounding box center [322, 129] width 50 height 13
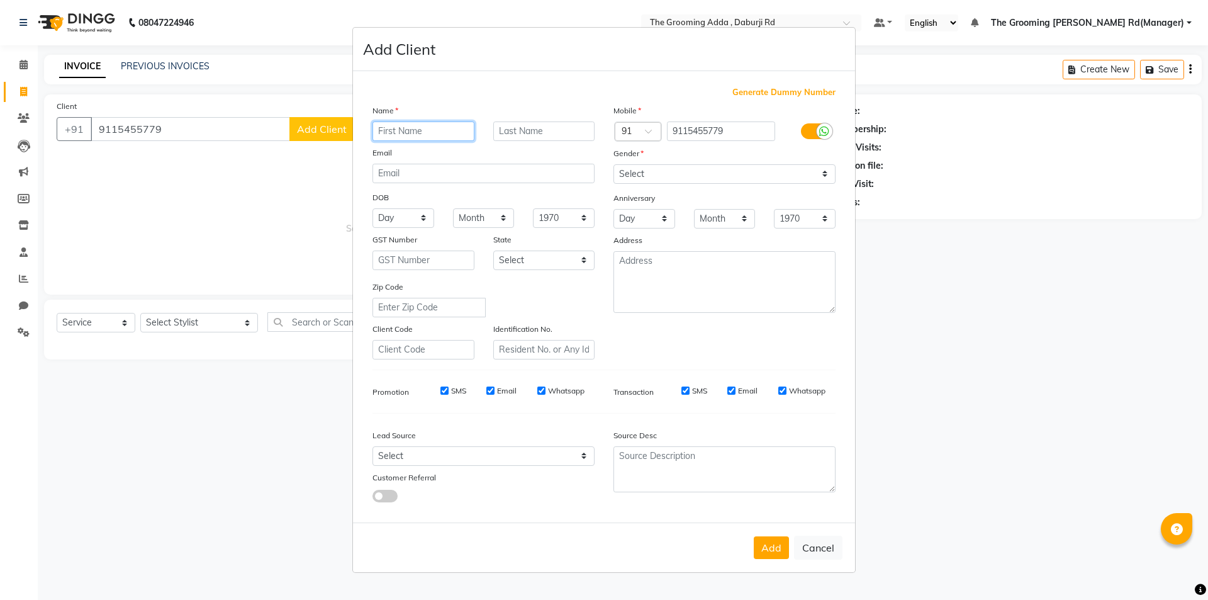
click at [397, 136] on input "text" at bounding box center [424, 131] width 102 height 20
type input "Gautam"
click at [701, 176] on select "Select [DEMOGRAPHIC_DATA] [DEMOGRAPHIC_DATA] Other Prefer Not To Say" at bounding box center [725, 174] width 222 height 20
select select "[DEMOGRAPHIC_DATA]"
click at [614, 164] on select "Select [DEMOGRAPHIC_DATA] [DEMOGRAPHIC_DATA] Other Prefer Not To Say" at bounding box center [725, 174] width 222 height 20
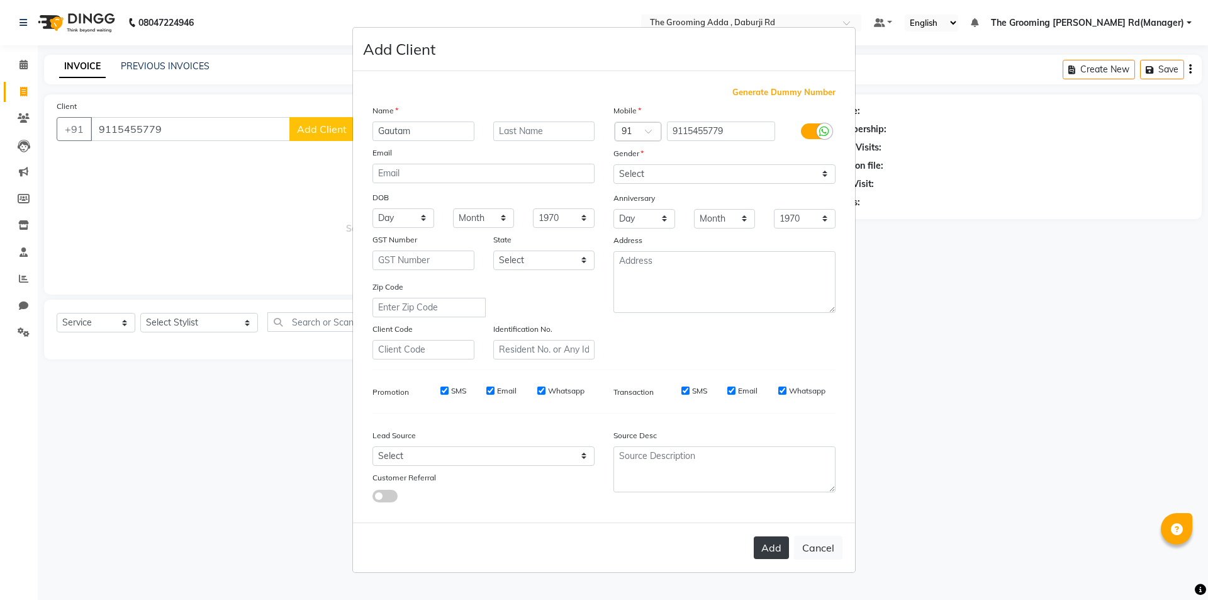
click at [767, 543] on button "Add" at bounding box center [771, 547] width 35 height 23
select select
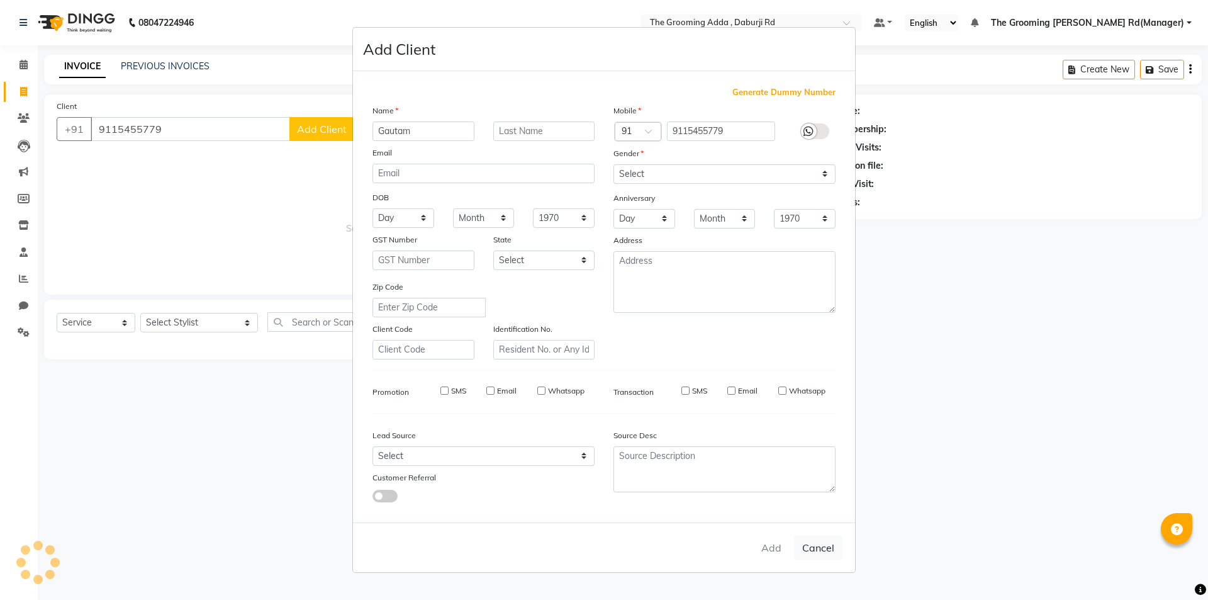
select select
checkbox input "false"
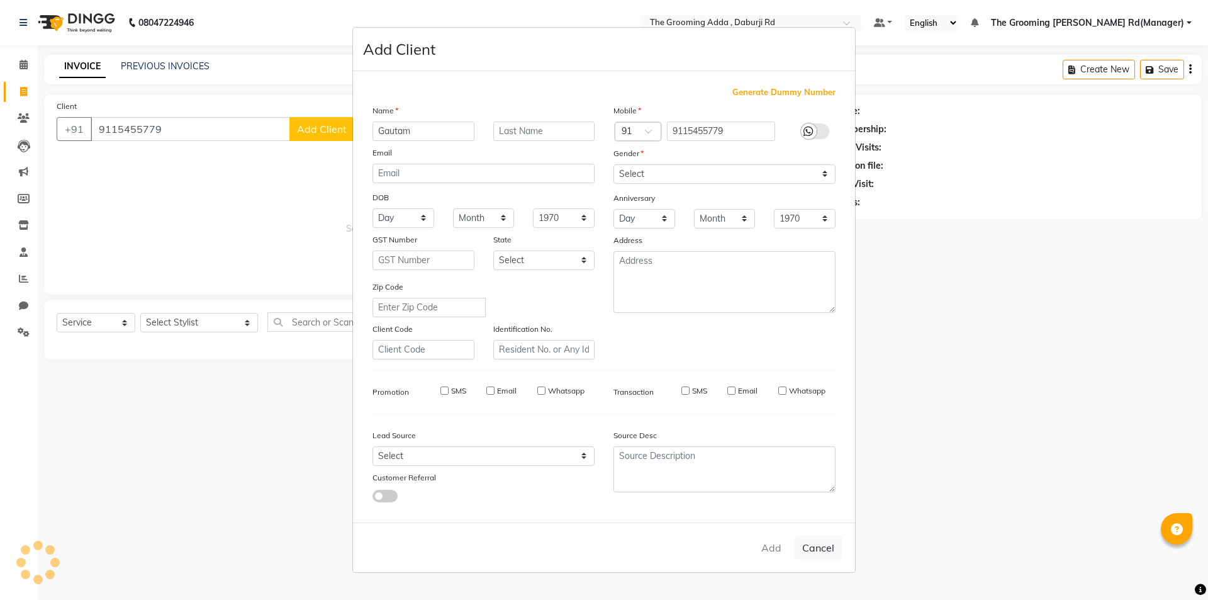
checkbox input "false"
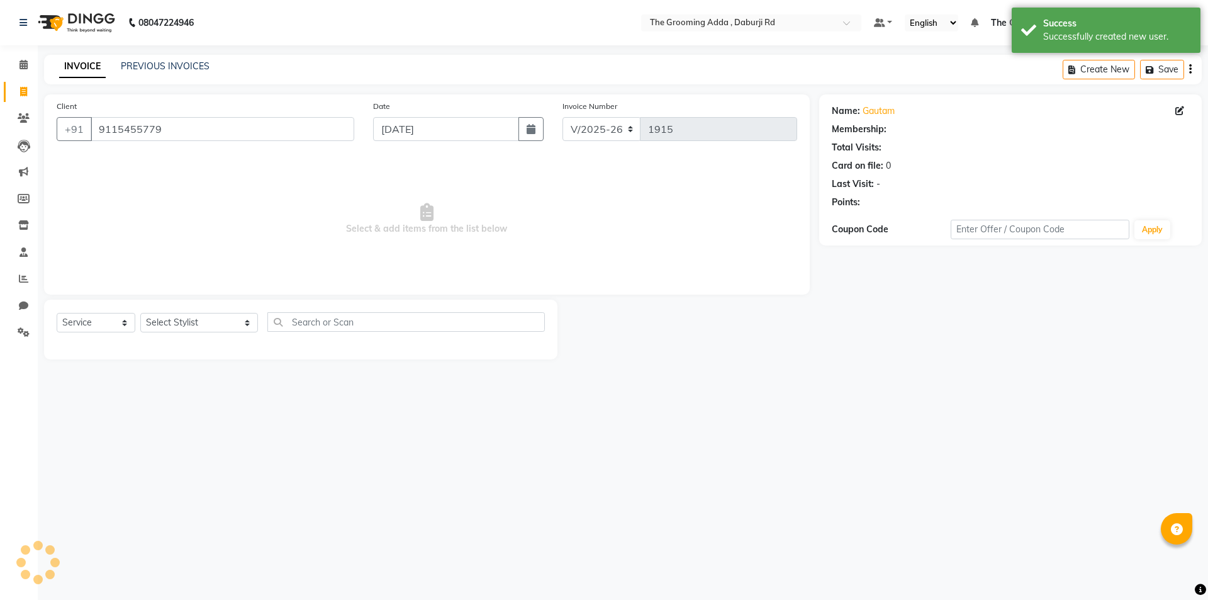
select select "1: Object"
drag, startPoint x: 195, startPoint y: 317, endPoint x: 196, endPoint y: 325, distance: 7.7
click at [195, 317] on select "Select Stylist [PERSON_NAME] [PERSON_NAME] [PERSON_NAME] [PERSON_NAME] [PERSON_…" at bounding box center [199, 323] width 118 height 20
select select "79344"
click at [140, 313] on select "Select Stylist [PERSON_NAME] [PERSON_NAME] [PERSON_NAME] [PERSON_NAME] [PERSON_…" at bounding box center [199, 323] width 118 height 20
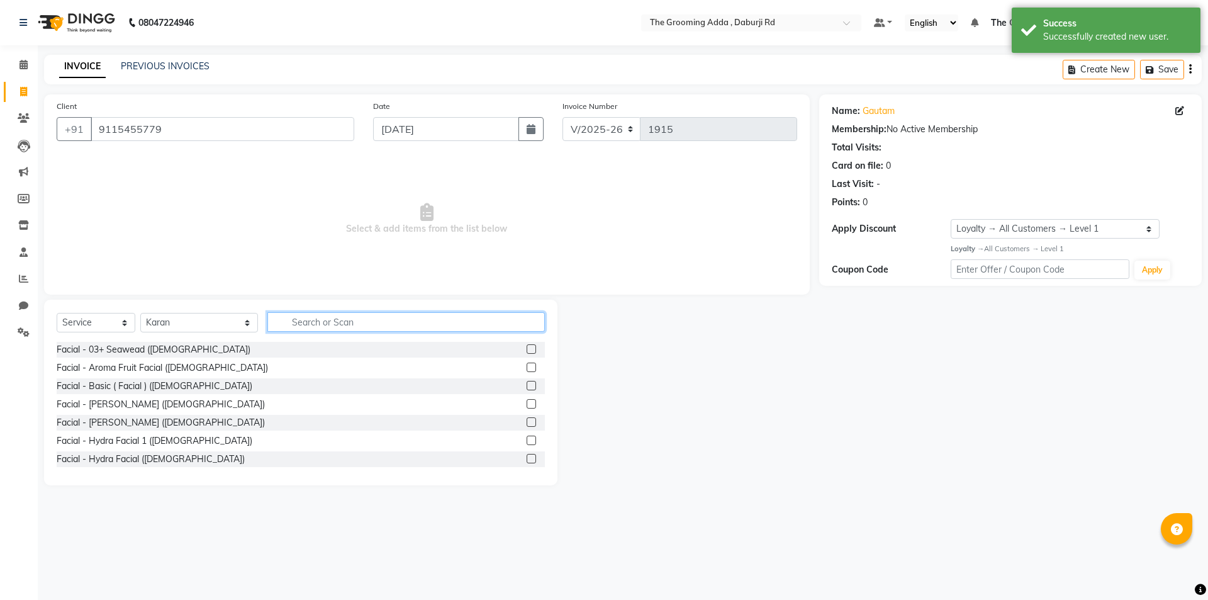
click at [317, 317] on input "text" at bounding box center [406, 322] width 278 height 20
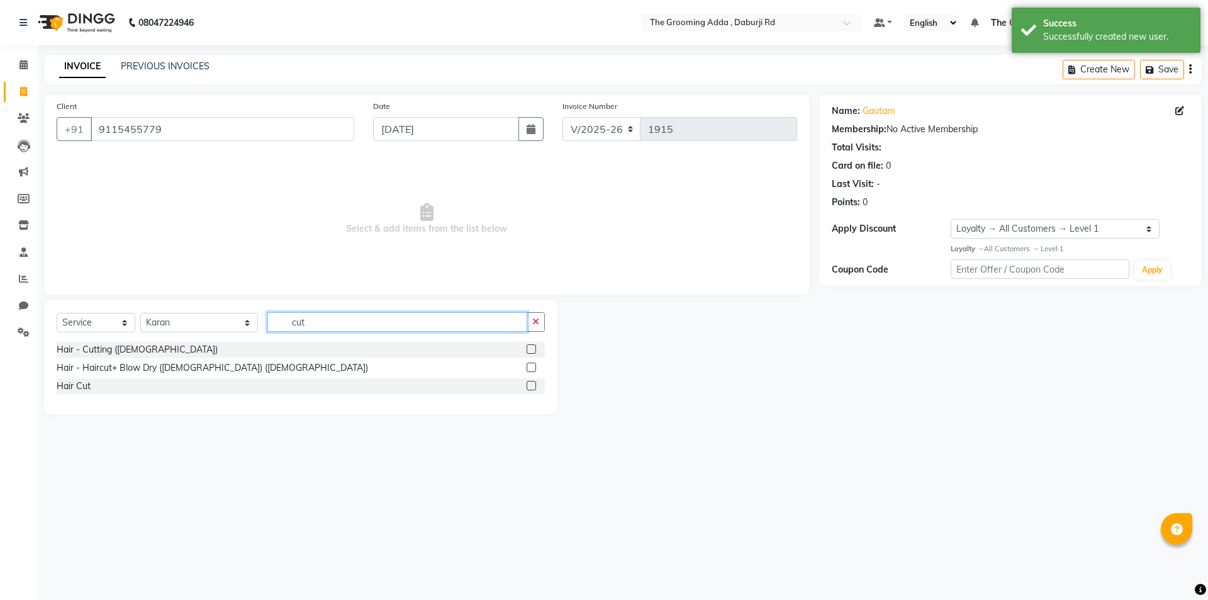
type input "cut"
click at [532, 347] on label at bounding box center [531, 348] width 9 height 9
click at [532, 347] on input "checkbox" at bounding box center [531, 350] width 8 height 8
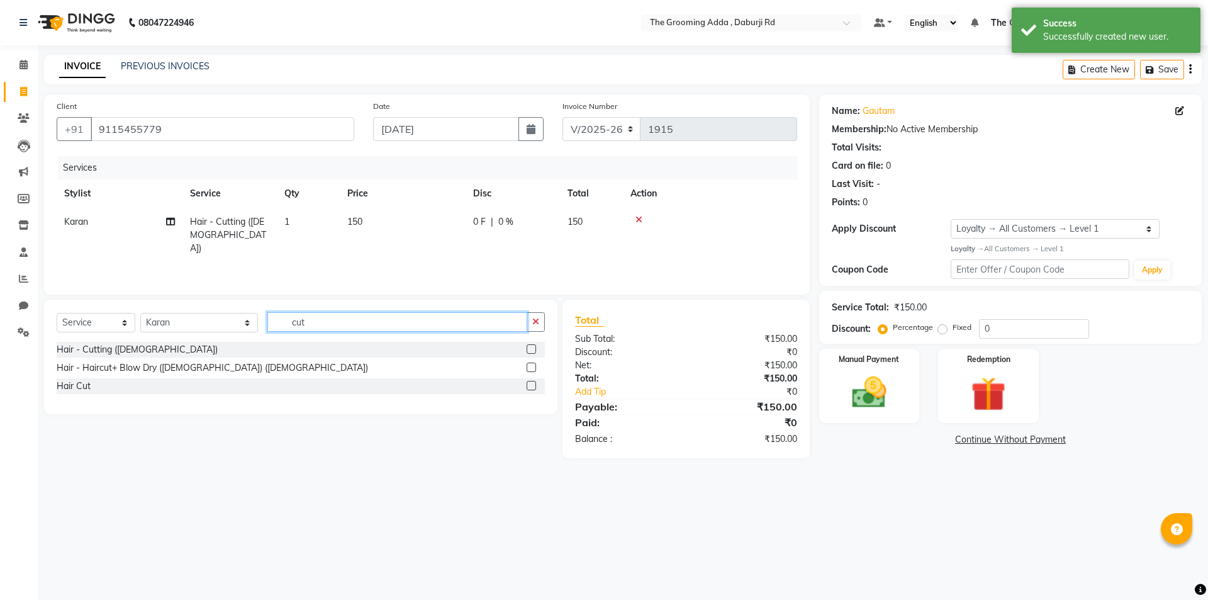
checkbox input "false"
drag, startPoint x: 448, startPoint y: 317, endPoint x: 277, endPoint y: 317, distance: 171.2
click at [277, 317] on input "cut" at bounding box center [397, 322] width 260 height 20
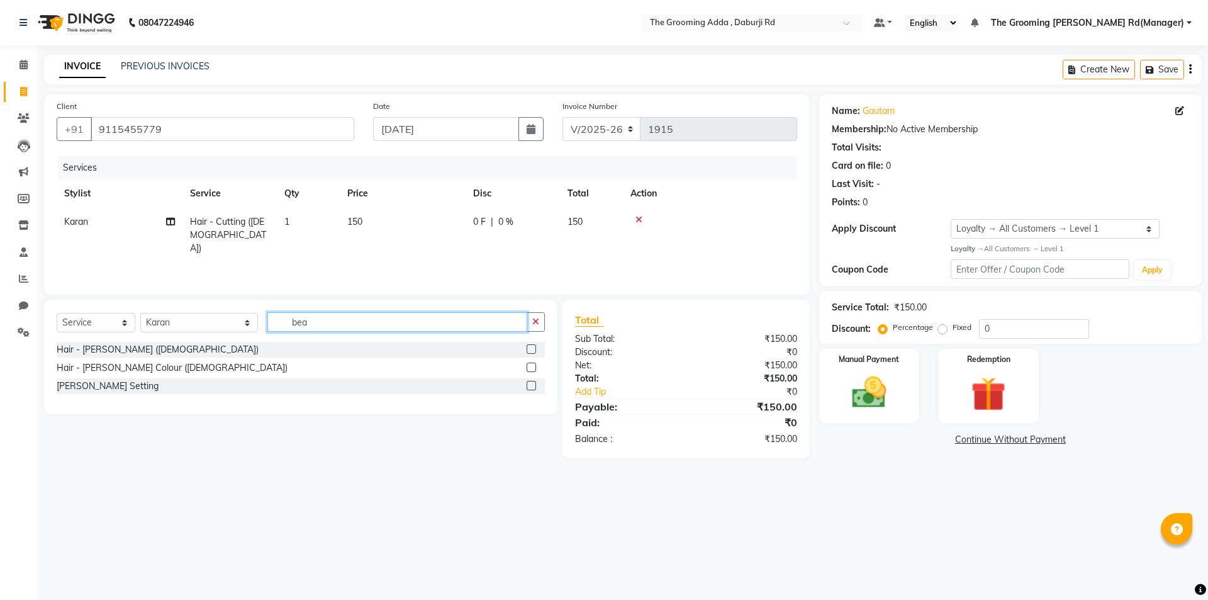
type input "bea"
click at [531, 351] on label at bounding box center [531, 348] width 9 height 9
click at [531, 351] on input "checkbox" at bounding box center [531, 350] width 8 height 8
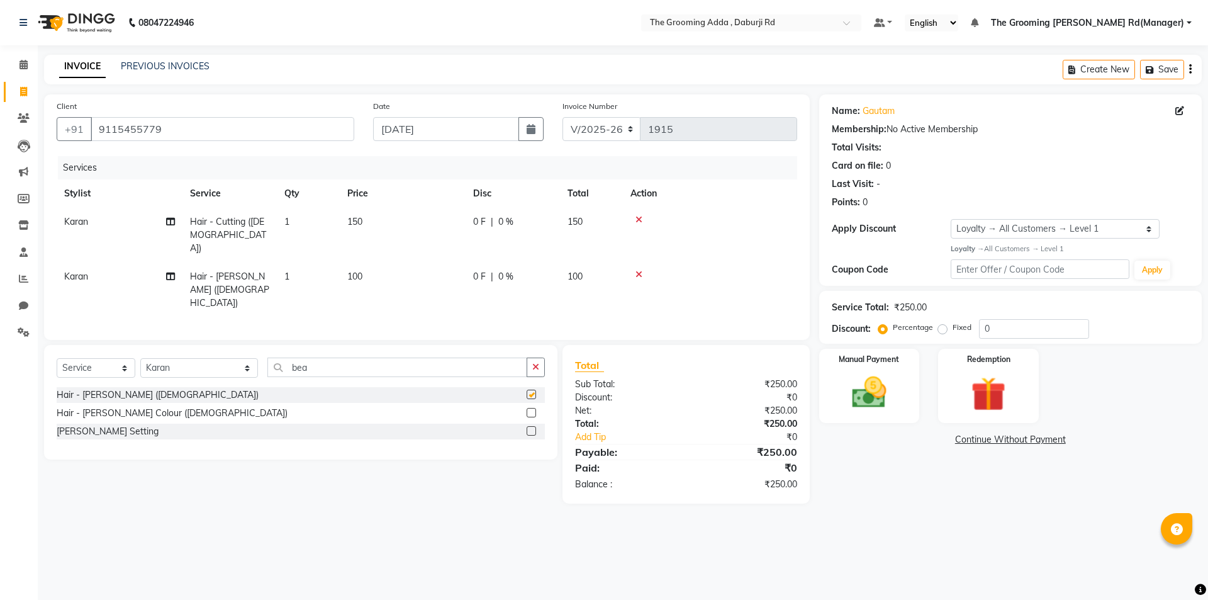
checkbox input "false"
click at [220, 358] on select "Select Stylist [PERSON_NAME] [PERSON_NAME] [PERSON_NAME] [PERSON_NAME] [PERSON_…" at bounding box center [199, 368] width 118 height 20
select select "79351"
click at [140, 358] on select "Select Stylist [PERSON_NAME] [PERSON_NAME] [PERSON_NAME] [PERSON_NAME] [PERSON_…" at bounding box center [199, 368] width 118 height 20
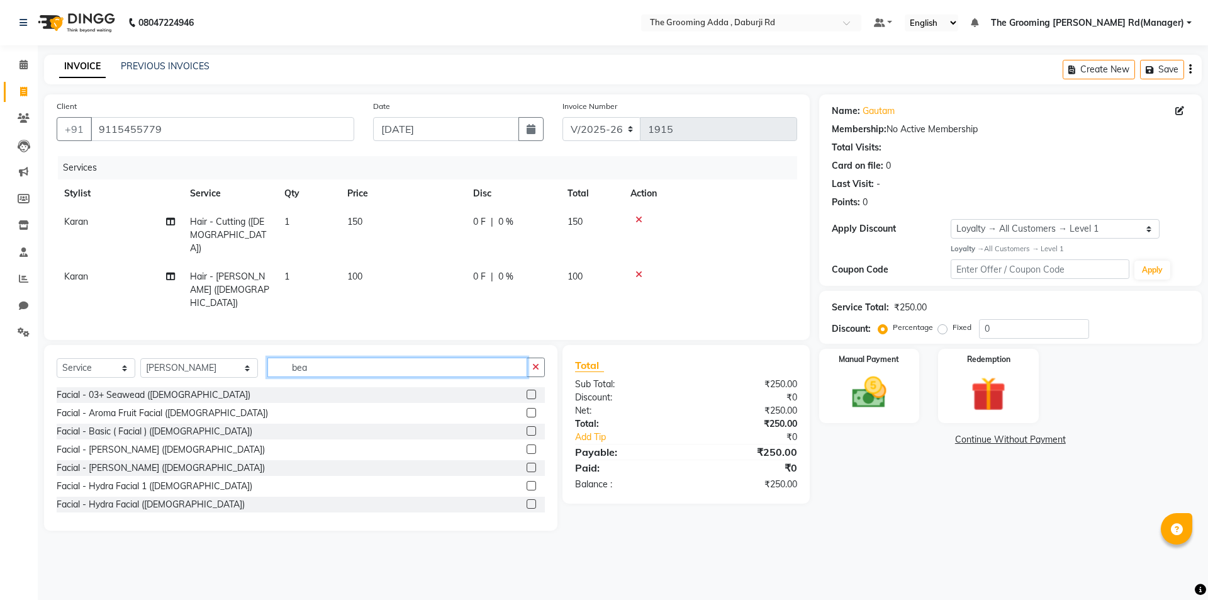
click at [351, 357] on input "bea" at bounding box center [397, 367] width 260 height 20
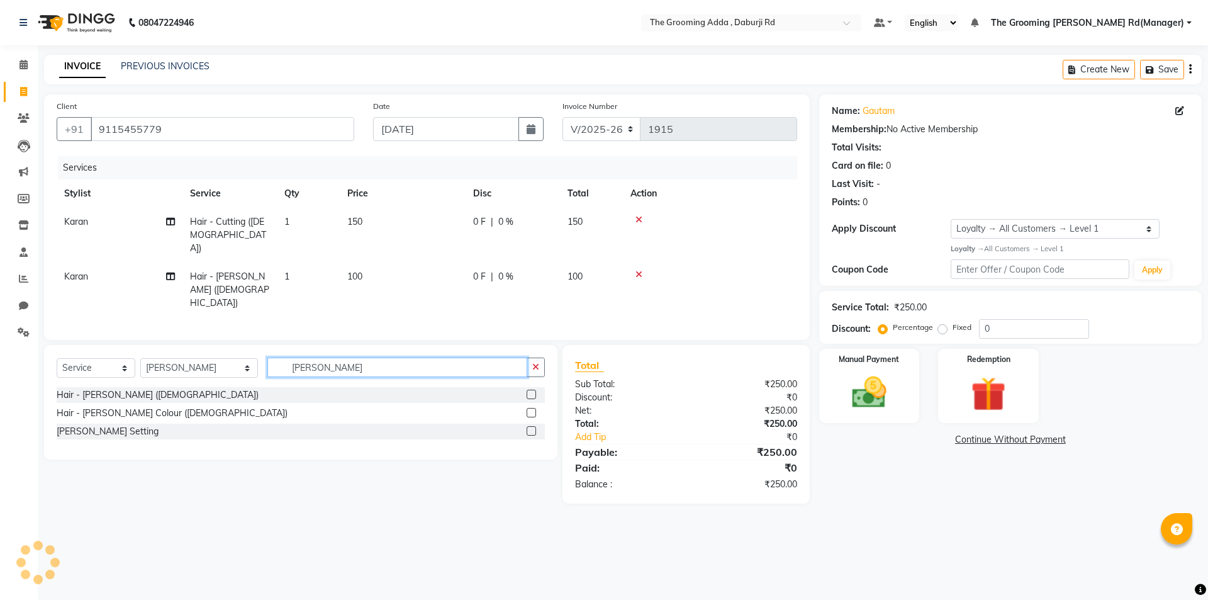
type input "[PERSON_NAME]"
click at [530, 390] on label at bounding box center [531, 394] width 9 height 9
click at [530, 391] on input "checkbox" at bounding box center [531, 395] width 8 height 8
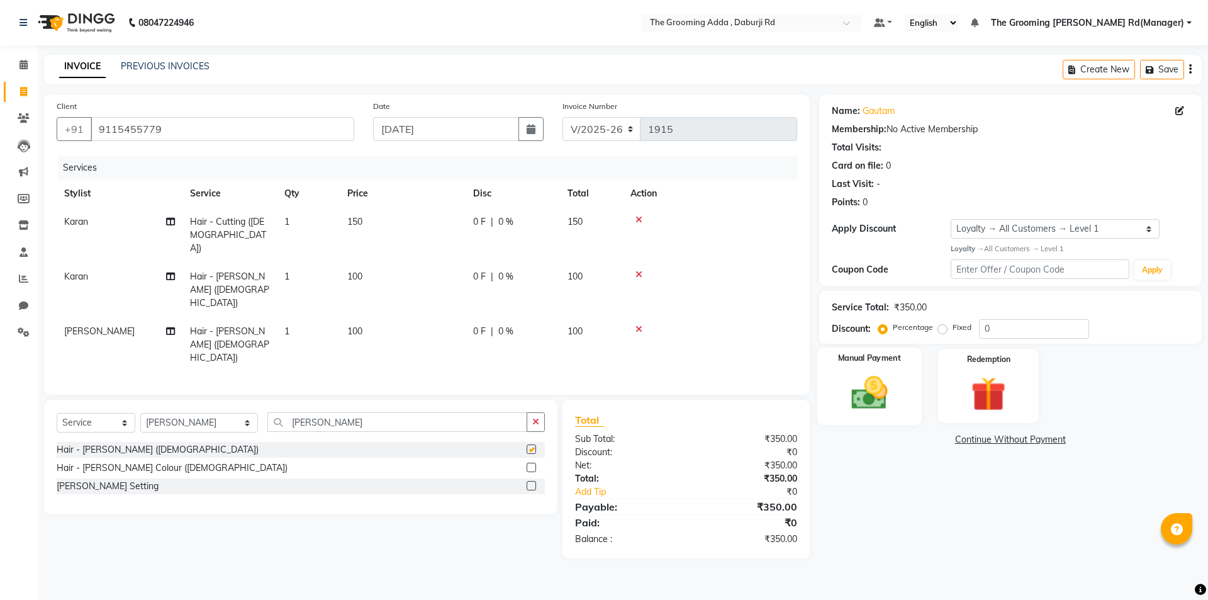
checkbox input "false"
click at [884, 408] on img at bounding box center [869, 393] width 59 height 42
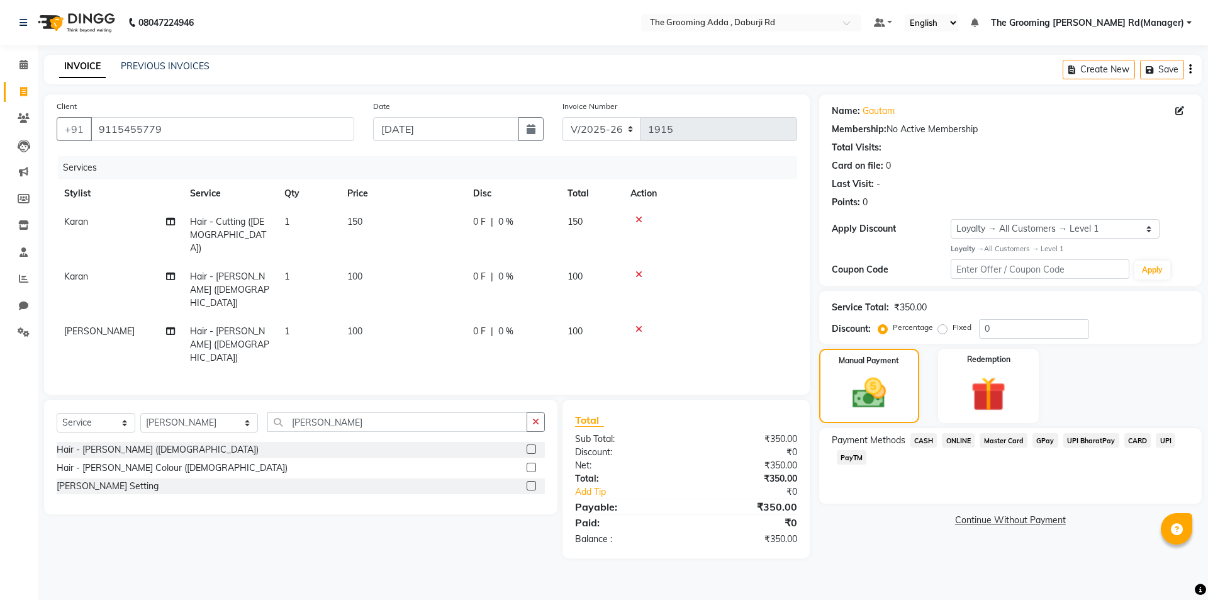
click at [931, 439] on span "CASH" at bounding box center [924, 440] width 27 height 14
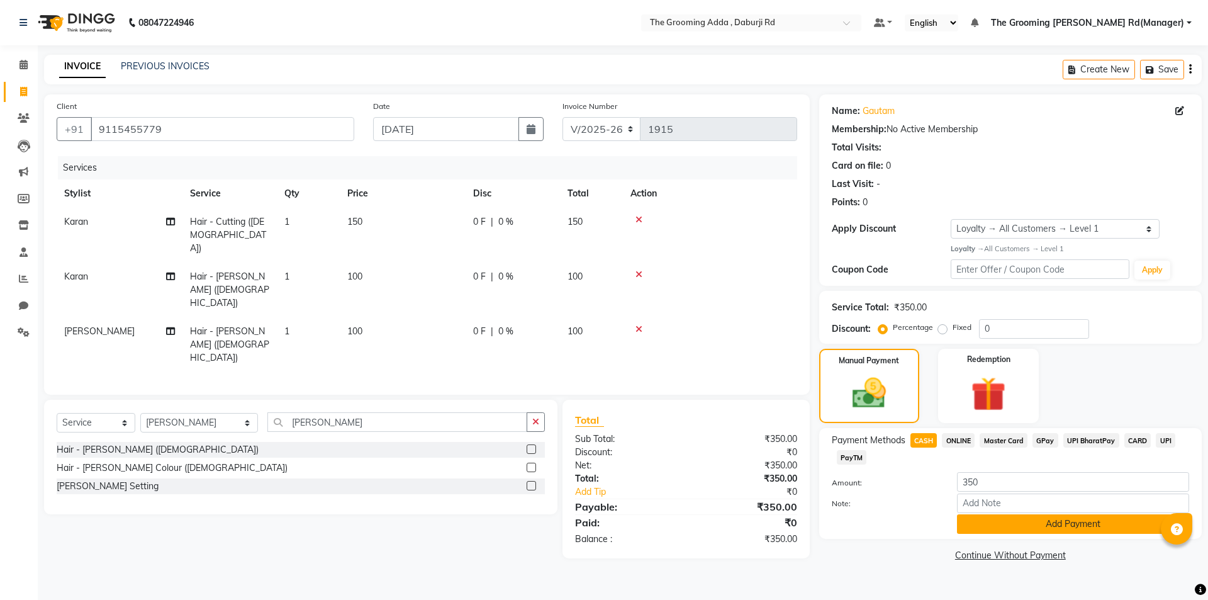
click at [969, 520] on button "Add Payment" at bounding box center [1073, 524] width 232 height 20
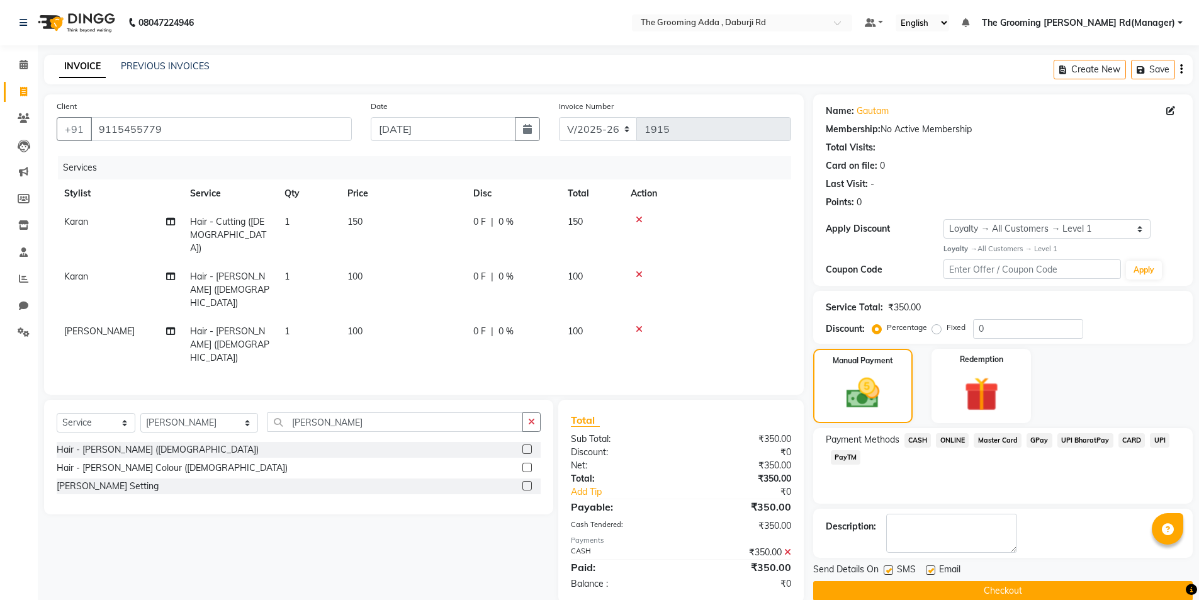
click at [928, 570] on label at bounding box center [930, 569] width 9 height 9
click at [928, 570] on input "checkbox" at bounding box center [930, 570] width 8 height 8
checkbox input "false"
click at [916, 593] on button "Checkout" at bounding box center [1003, 591] width 380 height 20
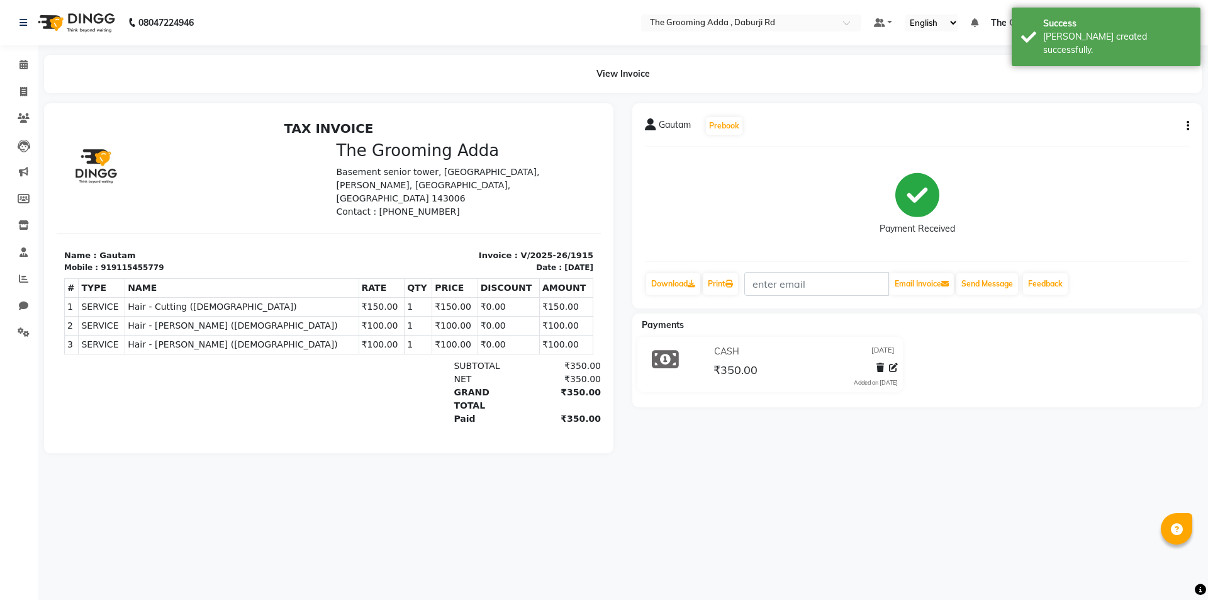
select select "service"
